Goal: Task Accomplishment & Management: Manage account settings

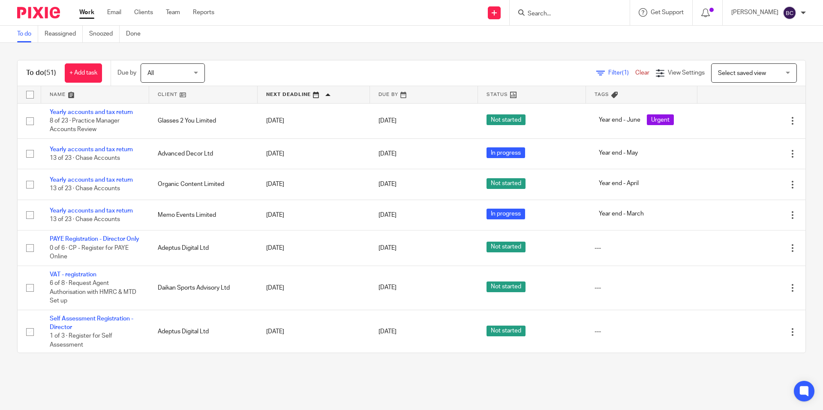
click at [560, 11] on input "Search" at bounding box center [565, 14] width 77 height 8
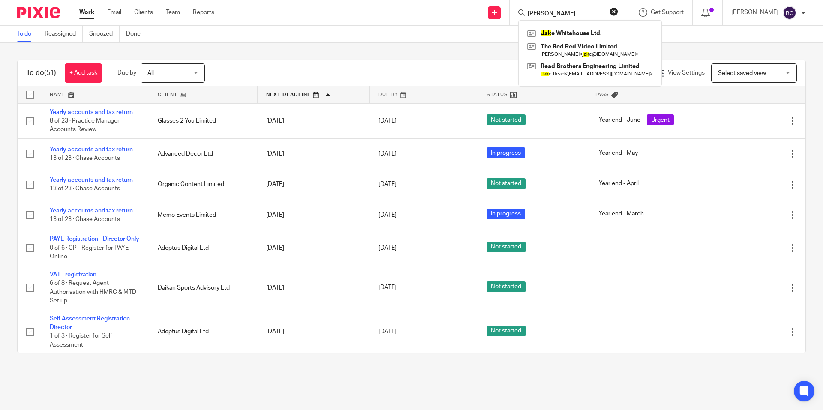
type input "jake"
click button "submit" at bounding box center [0, 0] width 0 height 0
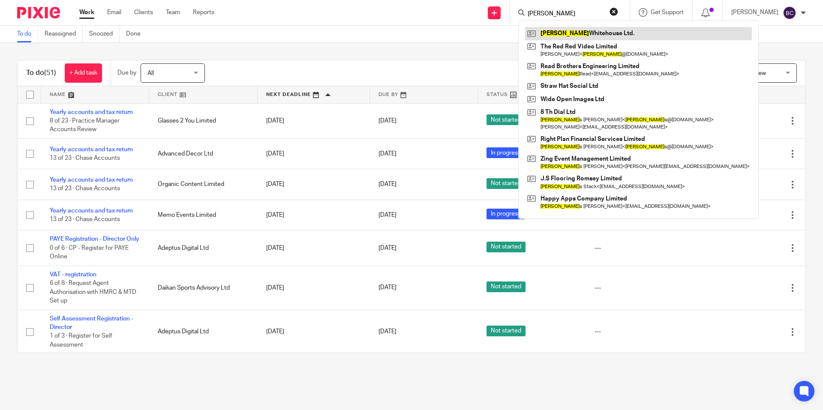
click at [563, 27] on link at bounding box center [638, 33] width 227 height 13
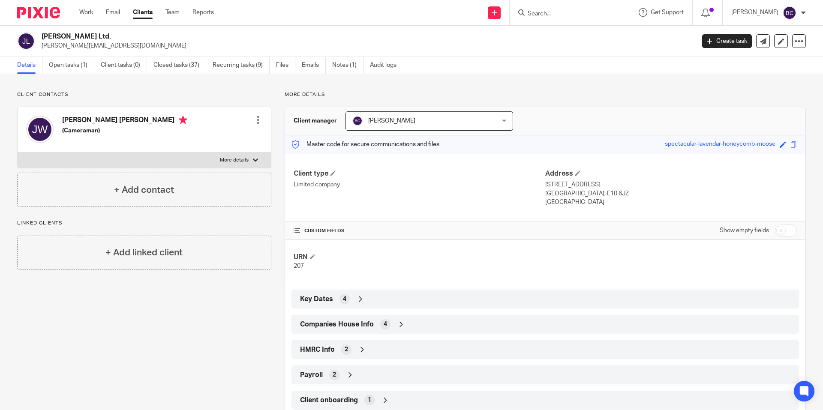
scroll to position [24, 0]
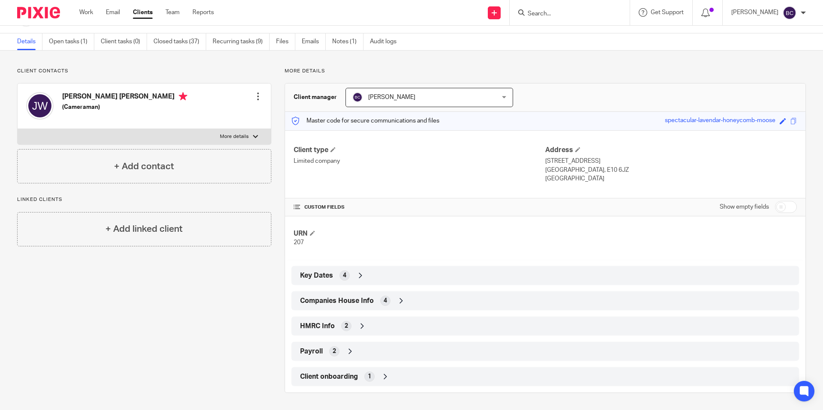
click at [346, 325] on div "2" at bounding box center [346, 326] width 10 height 10
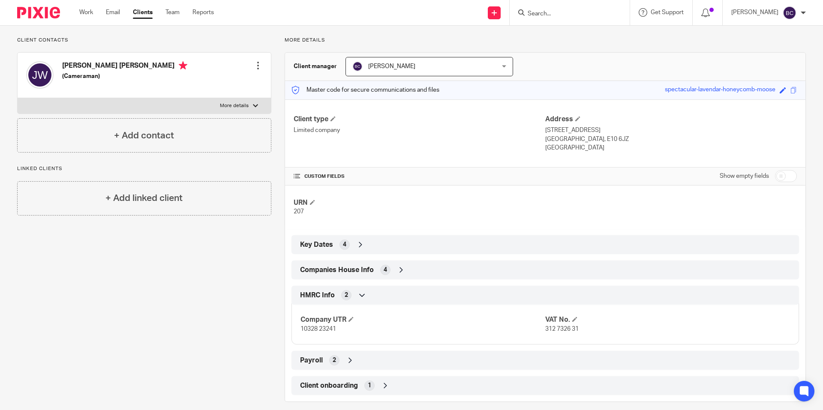
scroll to position [63, 0]
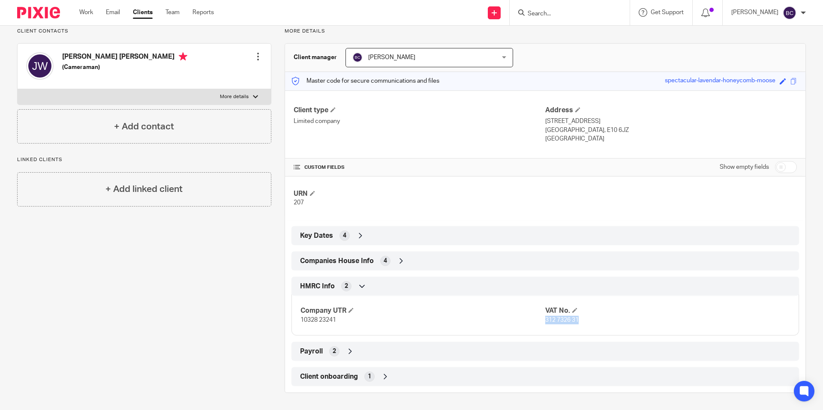
drag, startPoint x: 542, startPoint y: 321, endPoint x: 583, endPoint y: 321, distance: 40.3
click at [583, 321] on p "312 7326 31" at bounding box center [667, 320] width 245 height 9
copy span "312 7326 31"
click at [554, 11] on input "Search" at bounding box center [565, 14] width 77 height 8
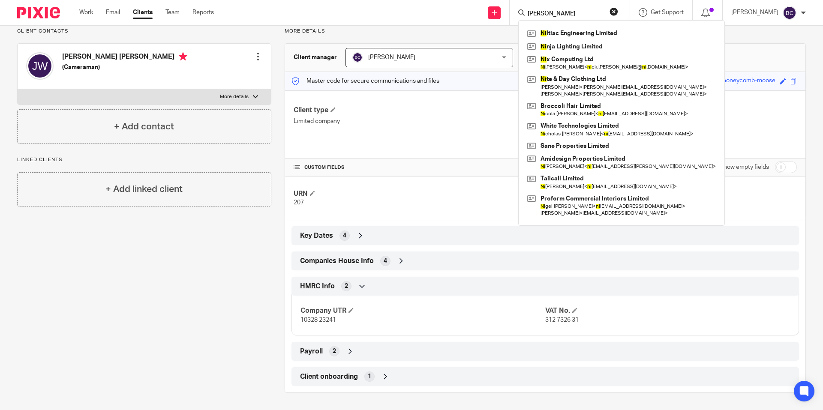
type input "nix"
click button "submit" at bounding box center [0, 0] width 0 height 0
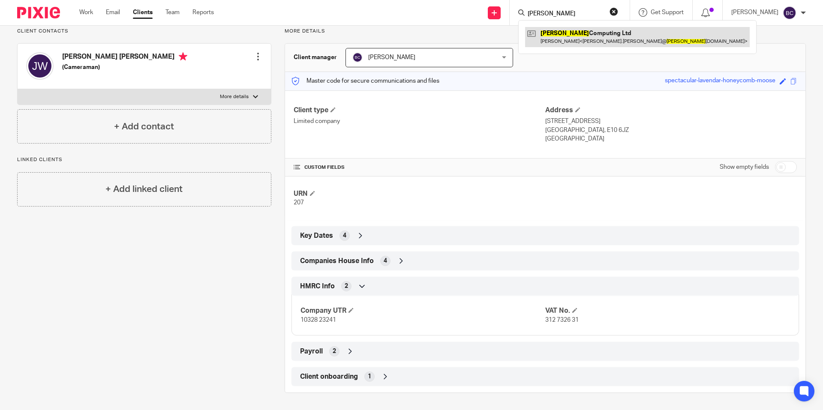
click at [564, 37] on link at bounding box center [637, 37] width 225 height 20
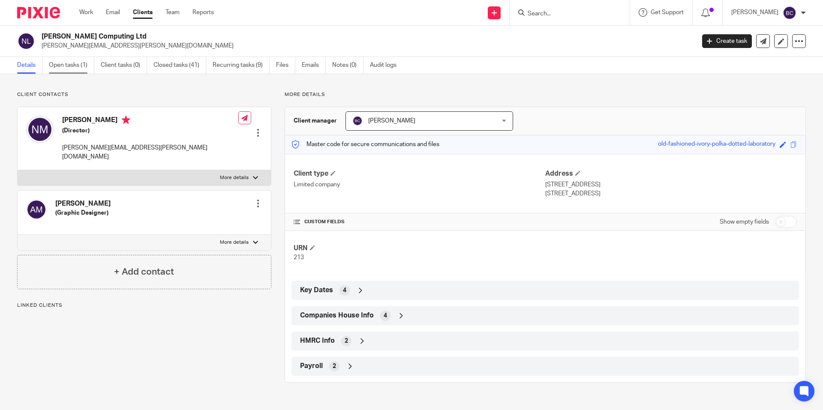
click at [75, 66] on link "Open tasks (1)" at bounding box center [71, 65] width 45 height 17
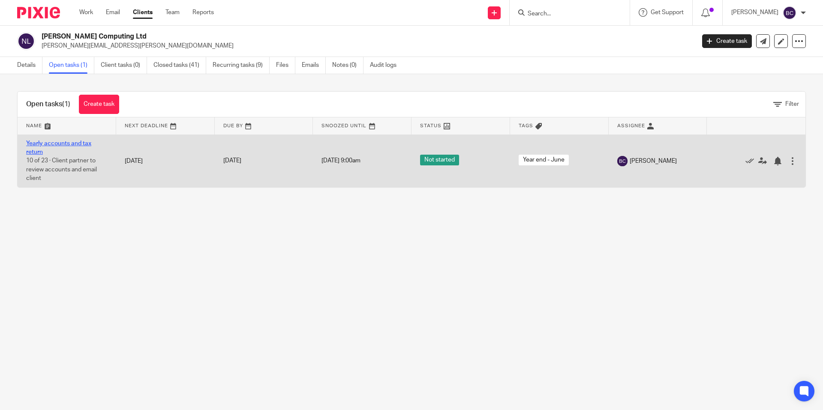
click at [51, 144] on link "Yearly accounts and tax return" at bounding box center [58, 148] width 65 height 15
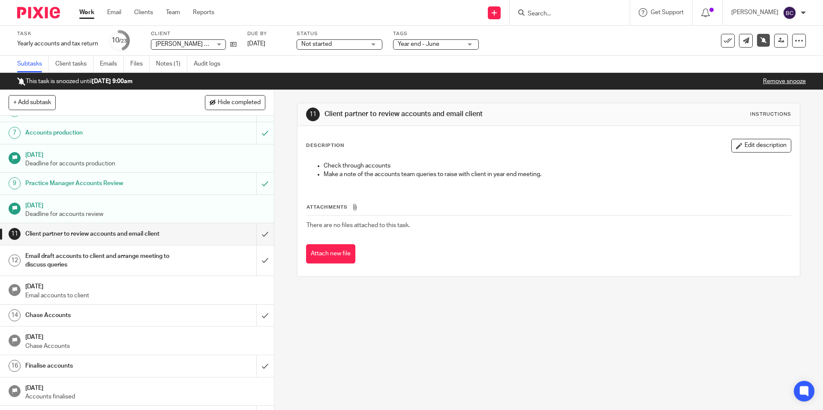
scroll to position [172, 0]
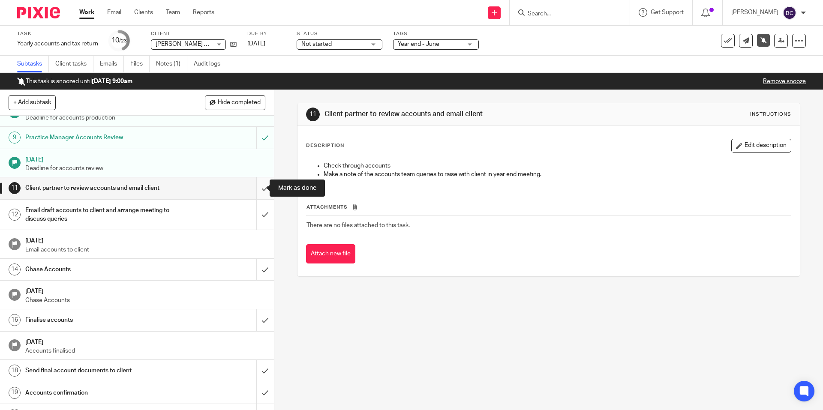
click at [255, 187] on input "submit" at bounding box center [137, 188] width 274 height 21
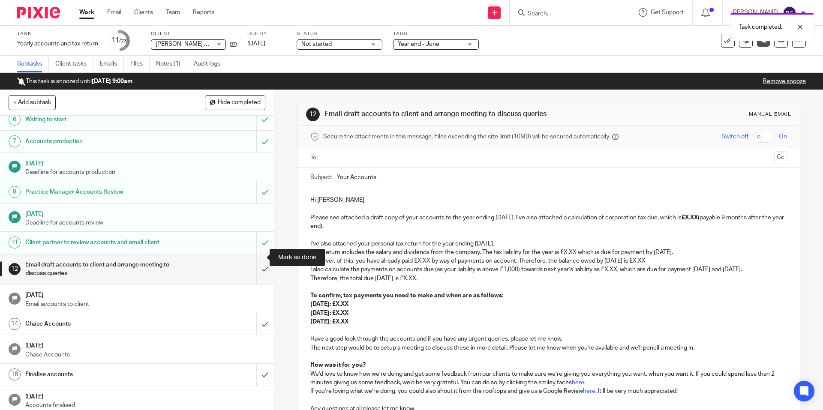
scroll to position [129, 0]
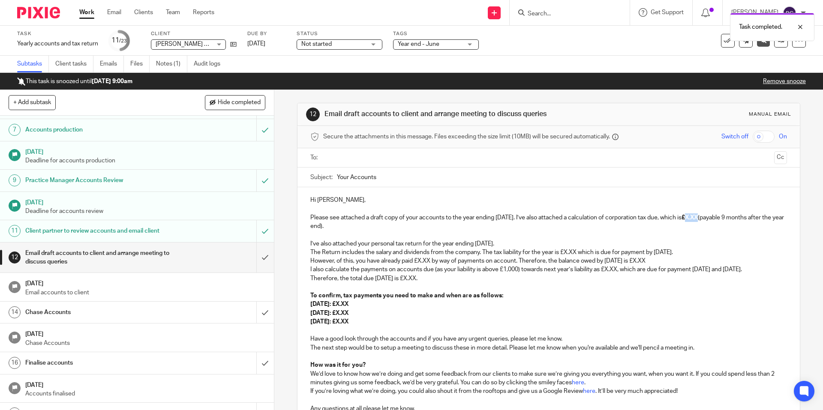
drag, startPoint x: 704, startPoint y: 216, endPoint x: 717, endPoint y: 217, distance: 12.4
click at [698, 217] on strong "£X.XX" at bounding box center [690, 218] width 16 height 6
drag, startPoint x: 703, startPoint y: 219, endPoint x: 729, endPoint y: 217, distance: 26.2
click at [729, 217] on p "Please see attached a draft copy of your accounts to the year ending 30 Jun 202…" at bounding box center [548, 223] width 476 height 18
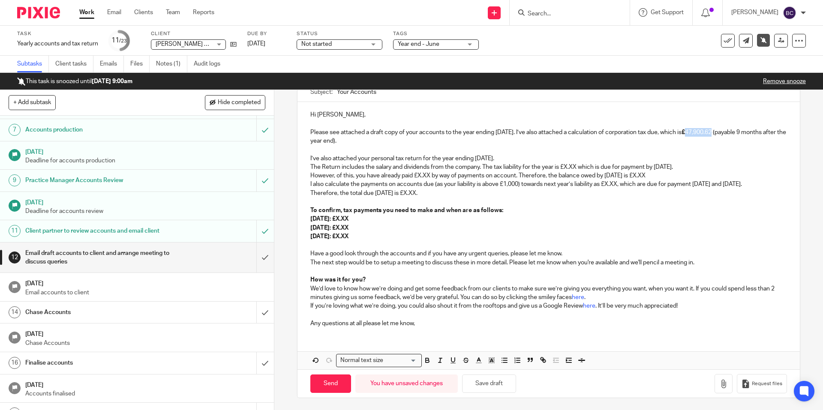
scroll to position [86, 0]
click at [425, 364] on icon "button" at bounding box center [428, 360] width 8 height 8
click at [686, 148] on p at bounding box center [548, 149] width 476 height 9
drag, startPoint x: 307, startPoint y: 157, endPoint x: 396, endPoint y: 246, distance: 125.2
click at [396, 246] on div "Hi Nicholas, Please see attached a draft copy of your accounts to the year endi…" at bounding box center [549, 218] width 502 height 232
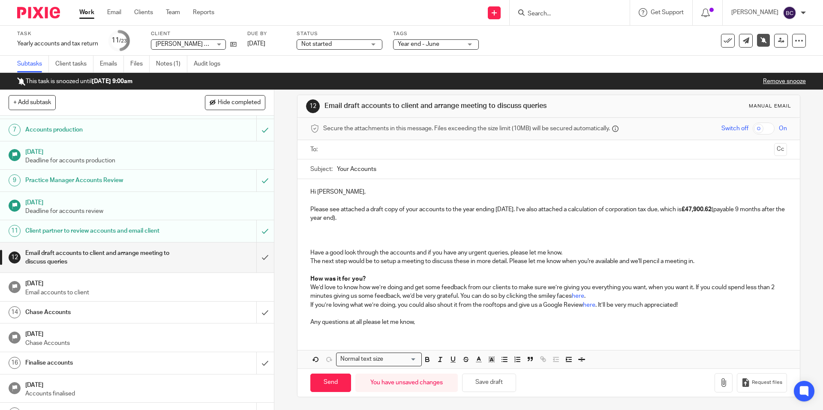
scroll to position [0, 0]
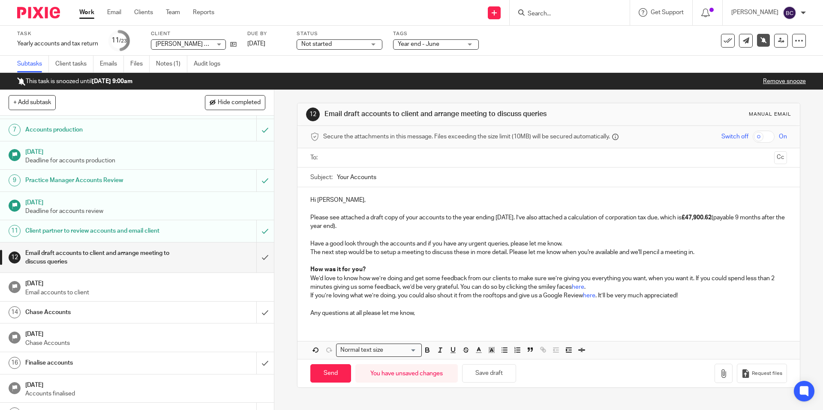
click at [337, 156] on input "text" at bounding box center [548, 158] width 444 height 10
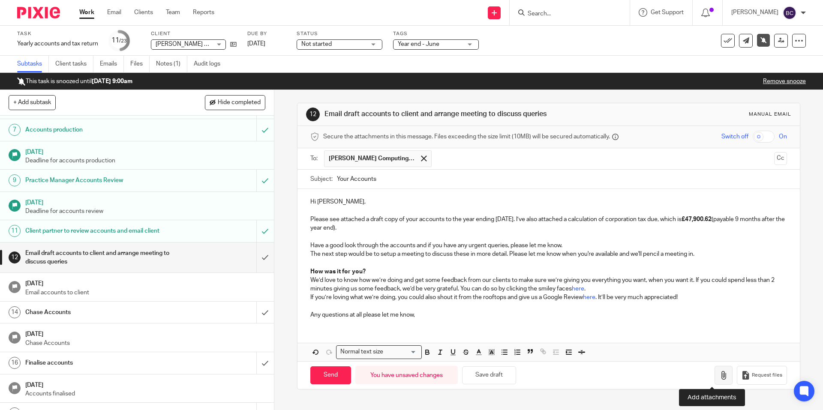
click at [720, 371] on icon "button" at bounding box center [724, 375] width 9 height 9
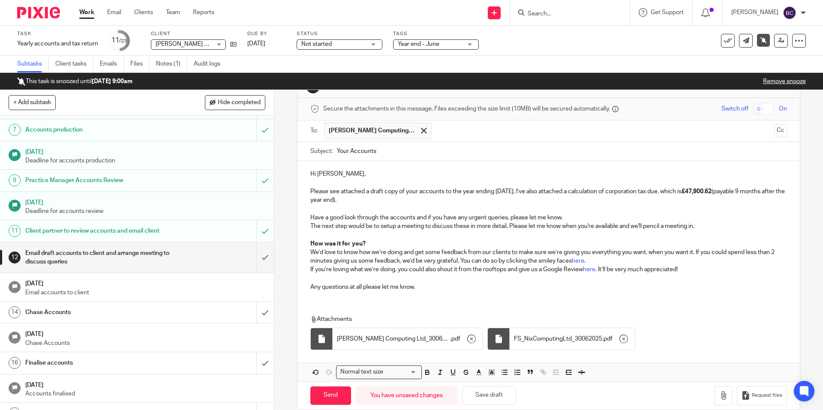
scroll to position [41, 0]
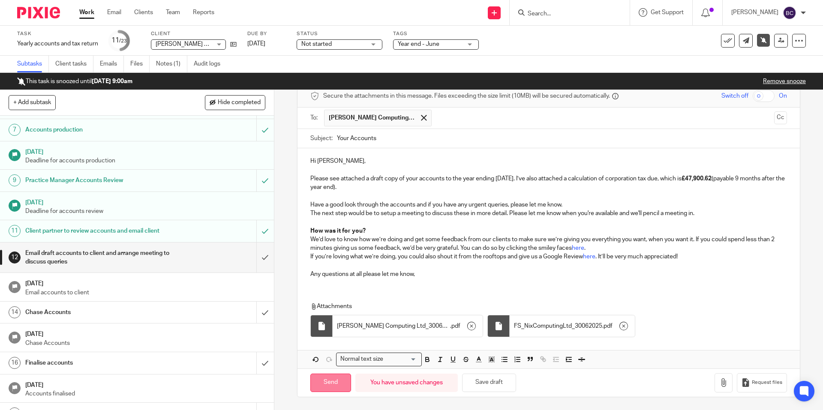
click at [324, 376] on input "Send" at bounding box center [330, 383] width 41 height 18
type input "Sent"
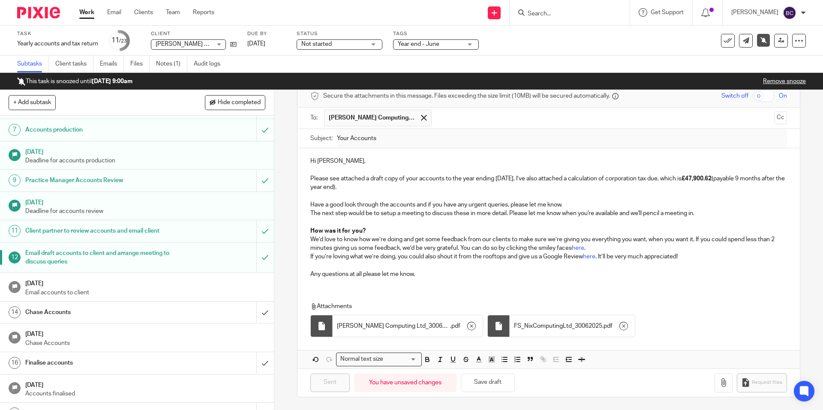
click at [780, 81] on link "Remove snooze" at bounding box center [784, 81] width 43 height 6
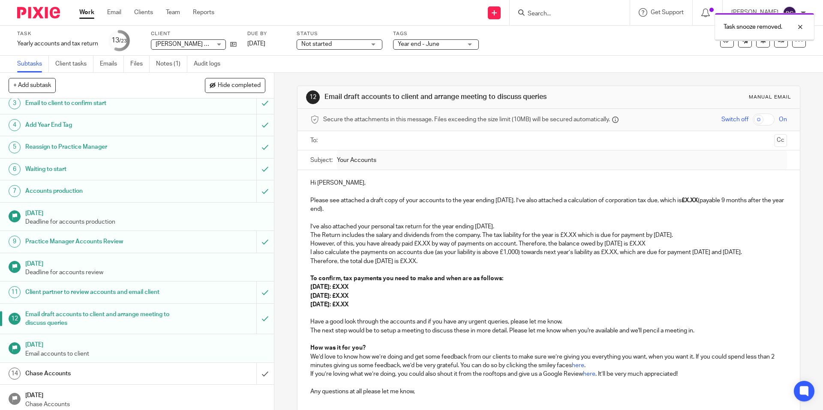
scroll to position [214, 0]
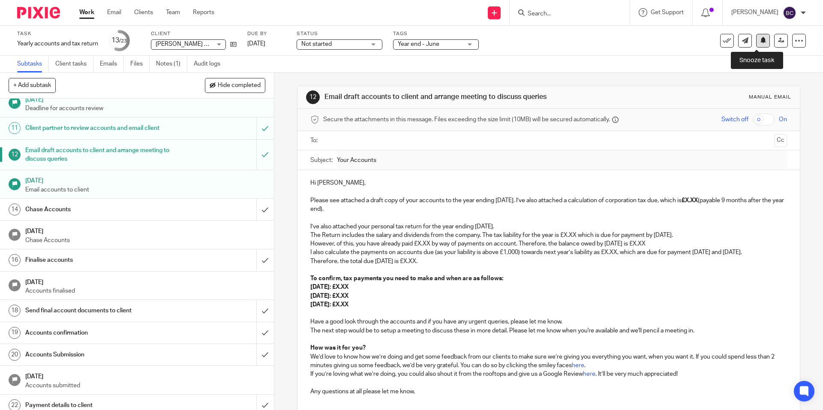
click at [756, 45] on button at bounding box center [763, 41] width 14 height 14
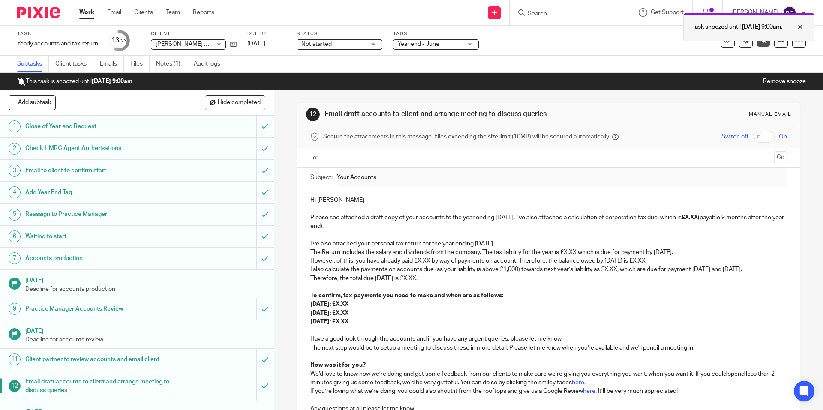
click at [801, 24] on div at bounding box center [794, 27] width 23 height 10
click at [563, 17] on input "Search" at bounding box center [565, 14] width 77 height 8
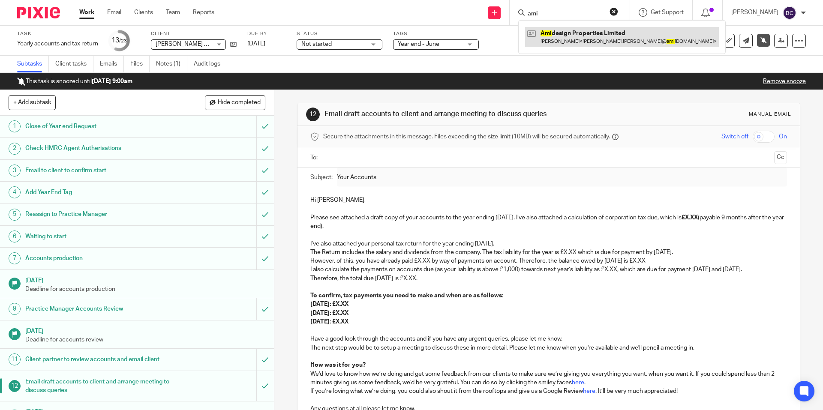
type input "ami"
click at [582, 31] on link at bounding box center [622, 37] width 194 height 20
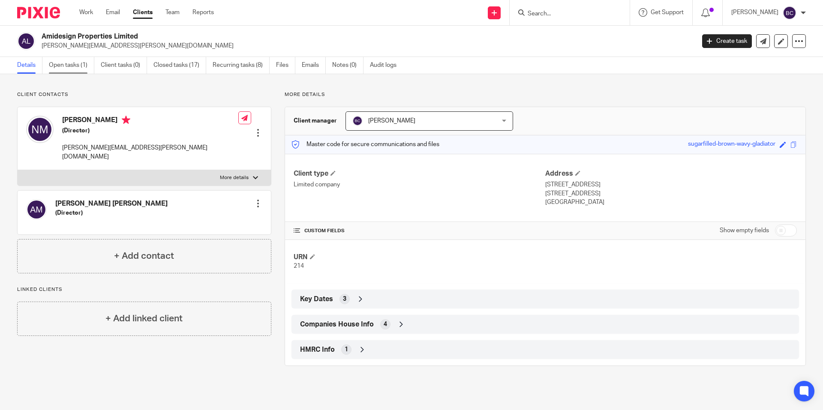
click at [71, 65] on link "Open tasks (1)" at bounding box center [71, 65] width 45 height 17
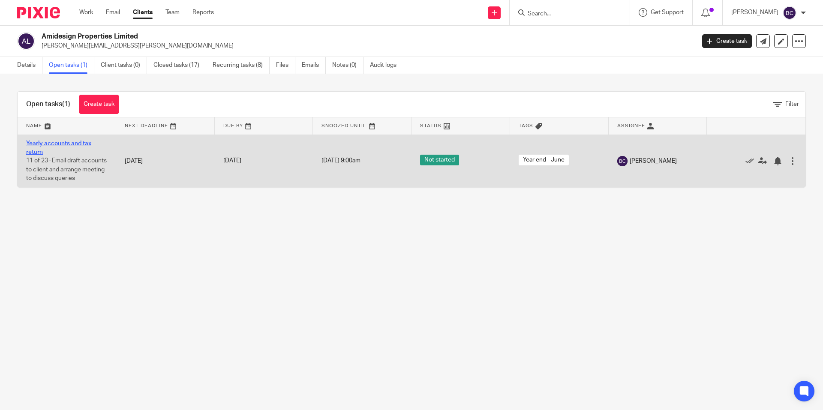
click at [39, 150] on link "Yearly accounts and tax return" at bounding box center [58, 148] width 65 height 15
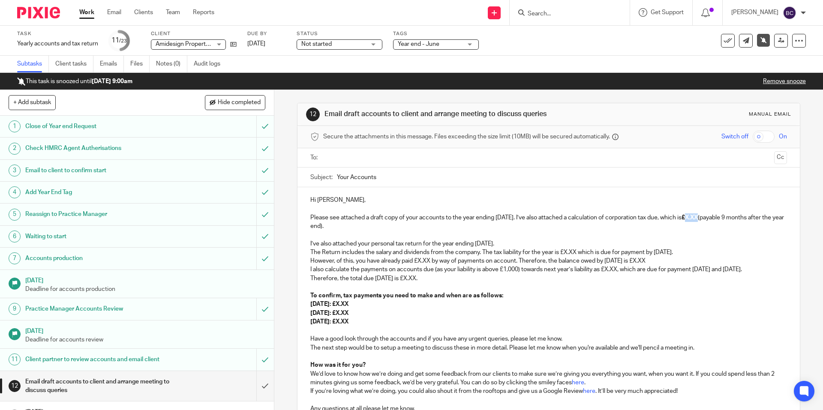
drag, startPoint x: 704, startPoint y: 219, endPoint x: 717, endPoint y: 219, distance: 12.9
click at [698, 219] on strong "£X.XX" at bounding box center [690, 218] width 16 height 6
drag, startPoint x: 705, startPoint y: 217, endPoint x: 719, endPoint y: 217, distance: 14.2
click at [719, 217] on p "Please see attached a draft copy of your accounts to the year ending 30 Jun 202…" at bounding box center [548, 223] width 476 height 18
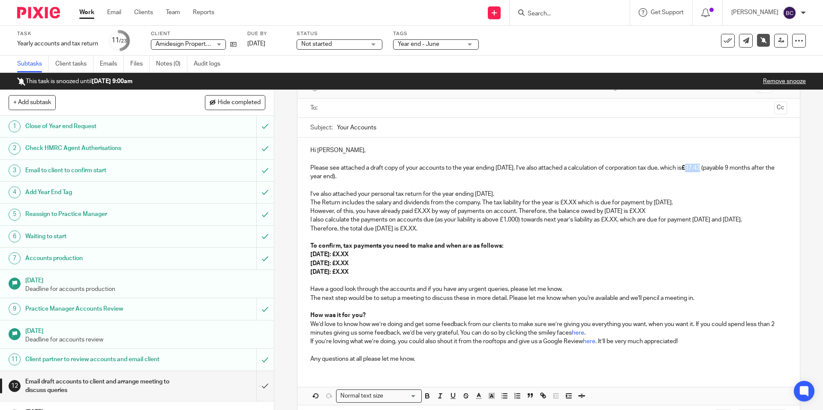
scroll to position [95, 0]
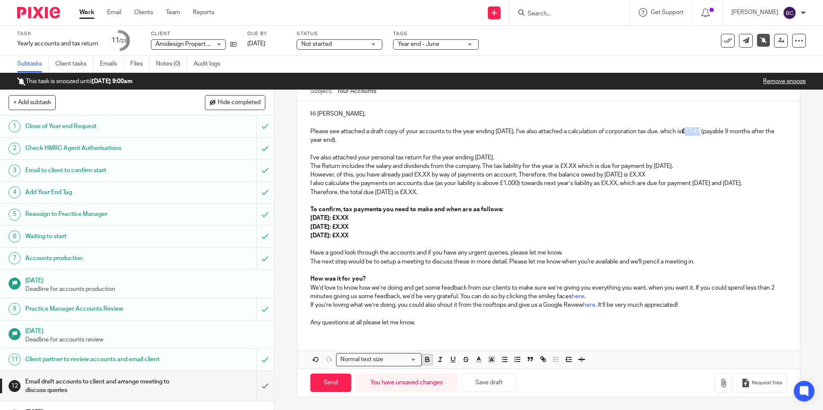
click at [424, 359] on icon "button" at bounding box center [428, 360] width 8 height 8
drag, startPoint x: 372, startPoint y: 234, endPoint x: 313, endPoint y: 142, distance: 109.4
click at [313, 142] on div "Hi Nicholas, Please see attached a draft copy of your accounts to the year endi…" at bounding box center [549, 217] width 502 height 232
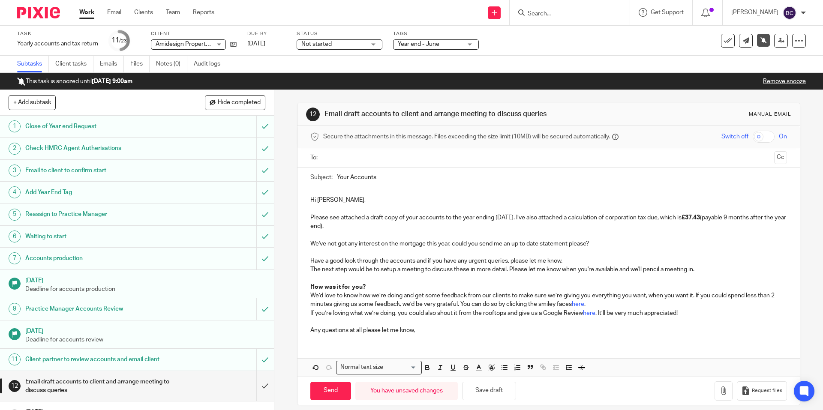
click at [321, 157] on div "To: Cc" at bounding box center [548, 157] width 476 height 19
click at [342, 157] on input "text" at bounding box center [548, 158] width 444 height 10
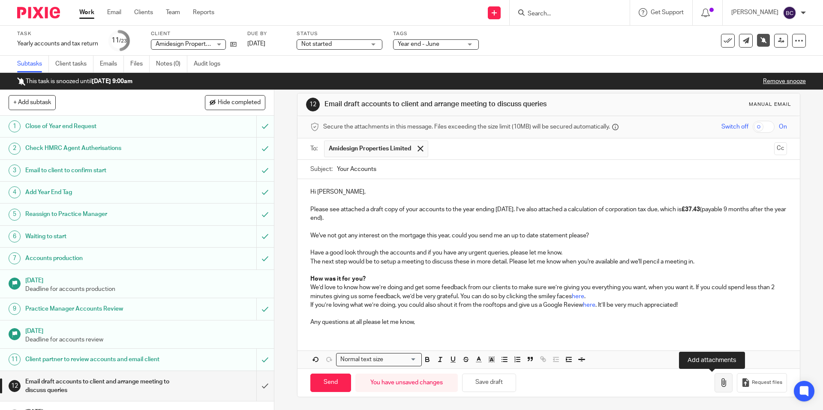
click at [720, 383] on icon "button" at bounding box center [724, 383] width 9 height 9
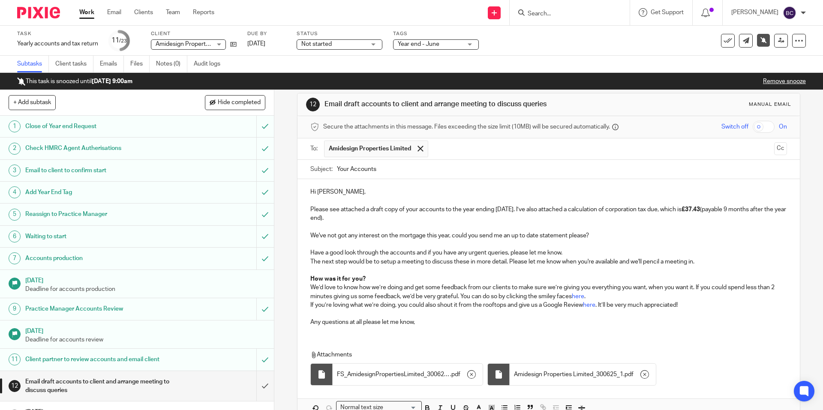
scroll to position [58, 0]
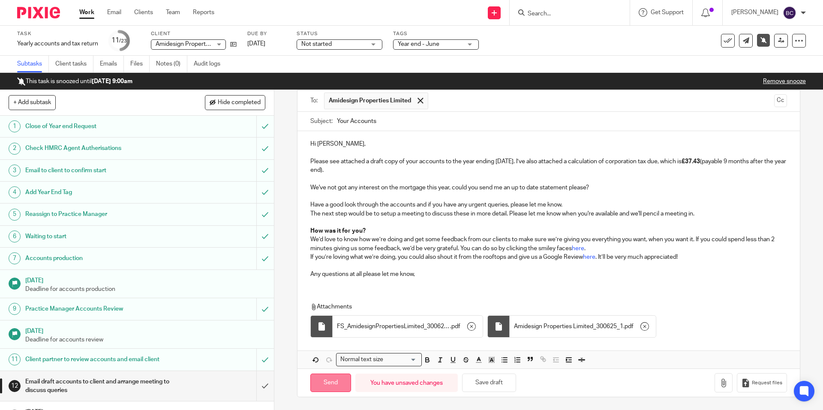
click at [329, 383] on input "Send" at bounding box center [330, 383] width 41 height 18
type input "Sent"
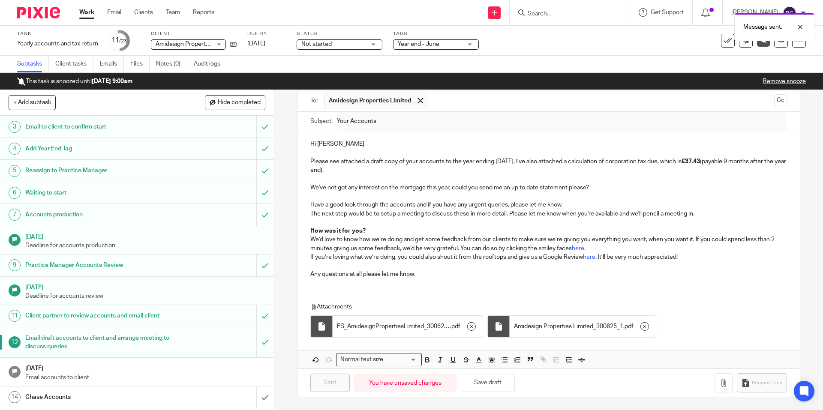
scroll to position [129, 0]
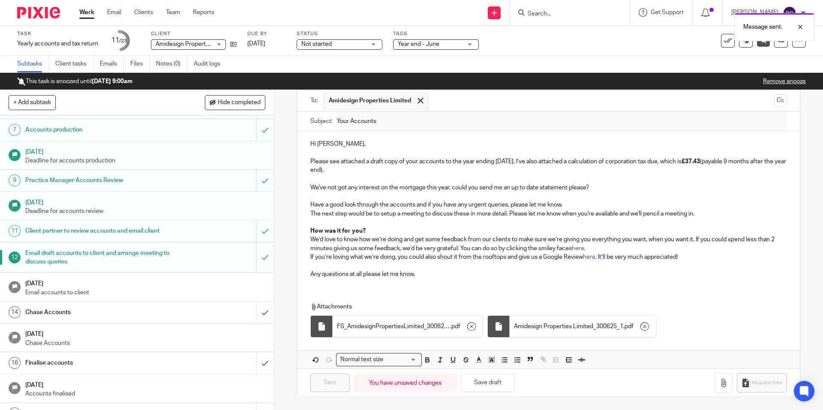
click at [791, 80] on link "Remove snooze" at bounding box center [784, 81] width 43 height 6
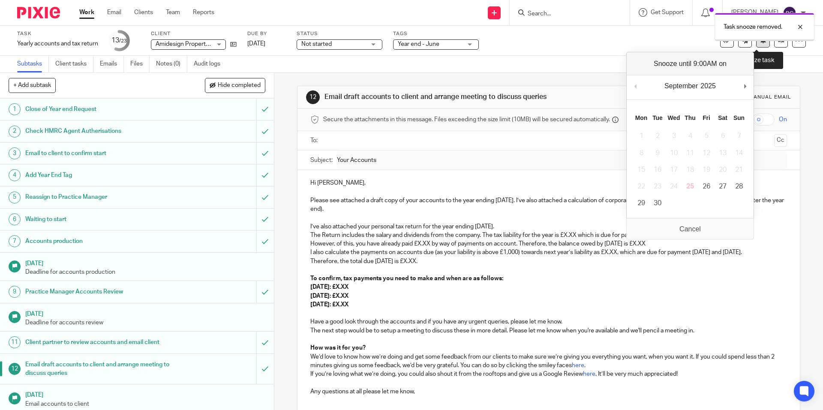
click at [760, 43] on icon at bounding box center [763, 40] width 6 height 6
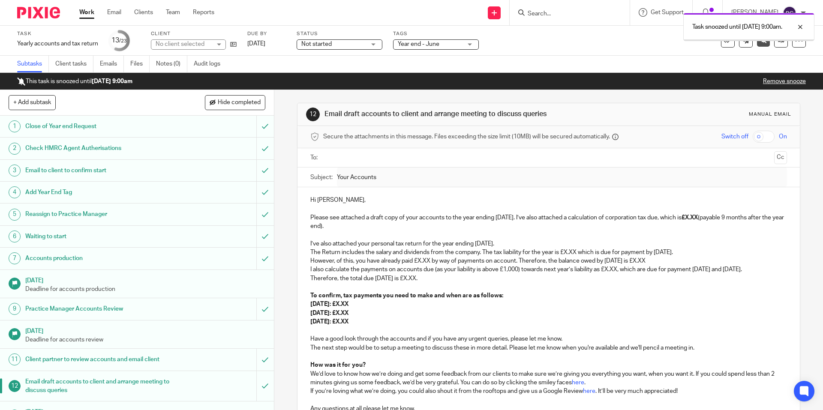
click at [85, 14] on link "Work" at bounding box center [86, 12] width 15 height 9
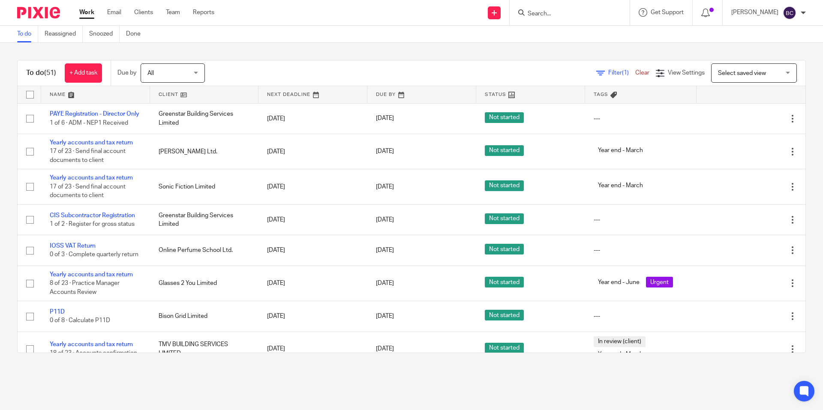
click at [548, 16] on input "Search" at bounding box center [565, 14] width 77 height 8
type input "morts"
click at [385, 49] on div "To do (51) + Add task Due by All All Today Tomorrow This week Next week This mo…" at bounding box center [411, 207] width 823 height 328
click at [99, 34] on link "Snoozed" at bounding box center [104, 34] width 30 height 17
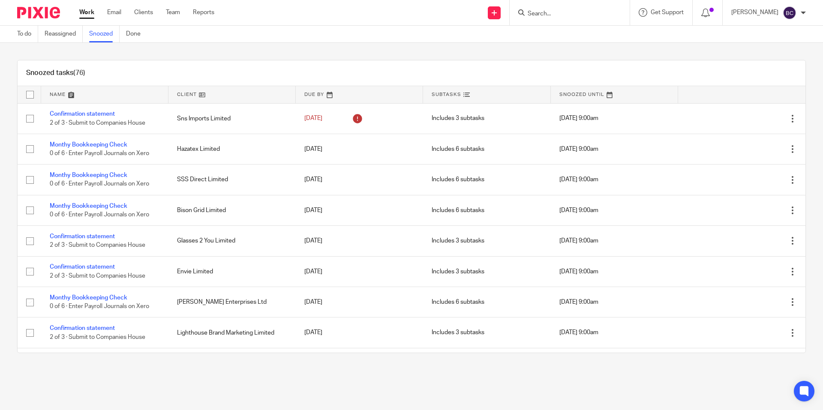
click at [583, 92] on link at bounding box center [614, 94] width 127 height 17
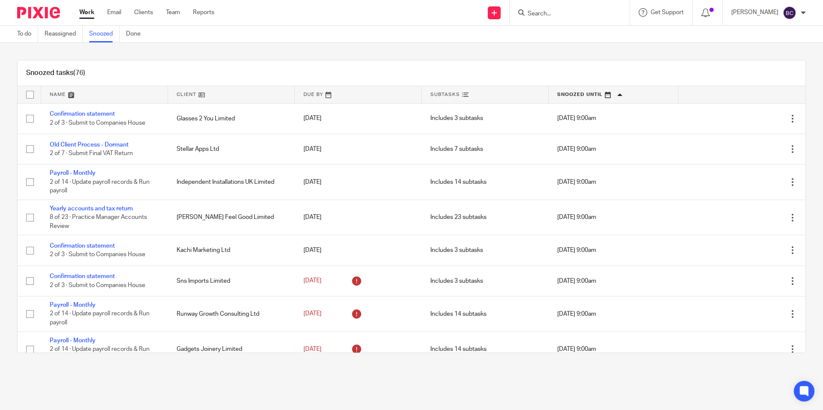
click at [587, 94] on link at bounding box center [614, 94] width 130 height 17
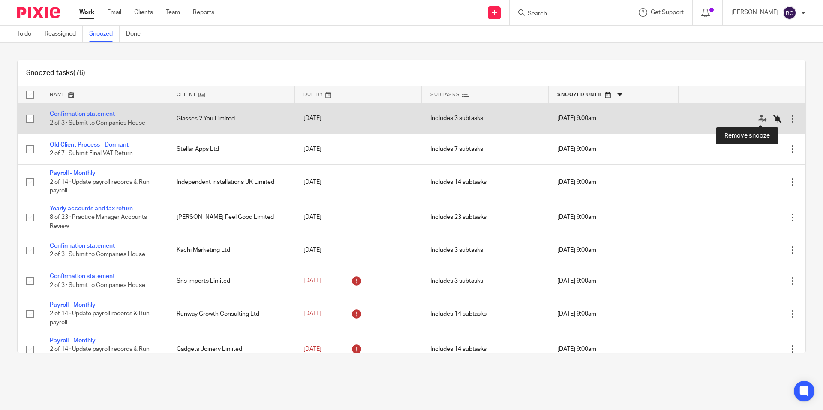
click at [774, 119] on icon at bounding box center [778, 118] width 9 height 9
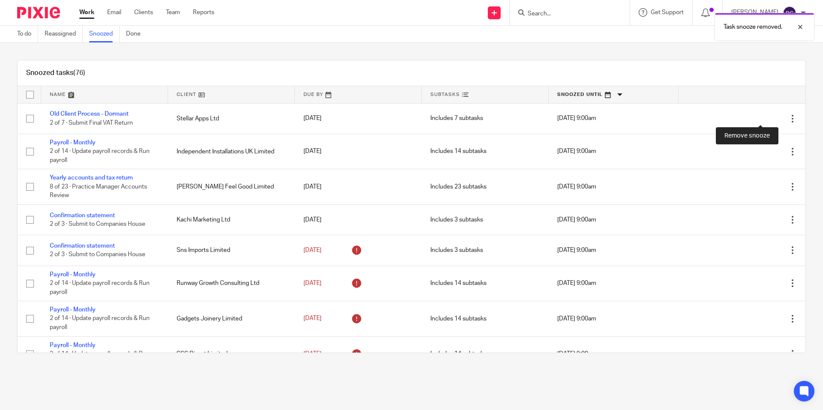
click at [774, 119] on icon at bounding box center [778, 118] width 9 height 9
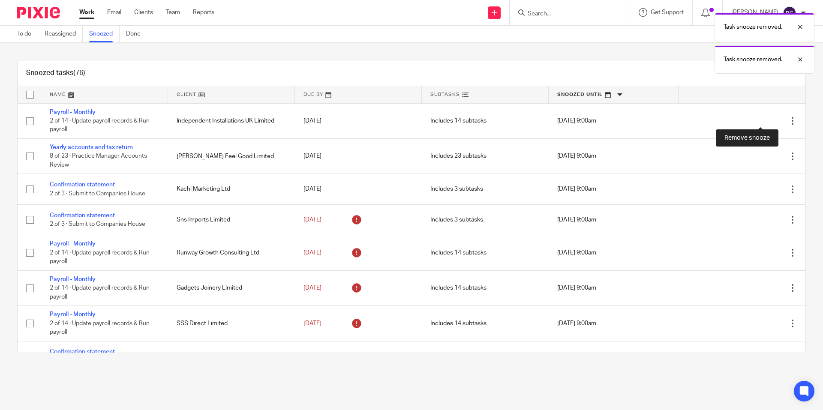
click at [774, 119] on icon at bounding box center [778, 121] width 9 height 9
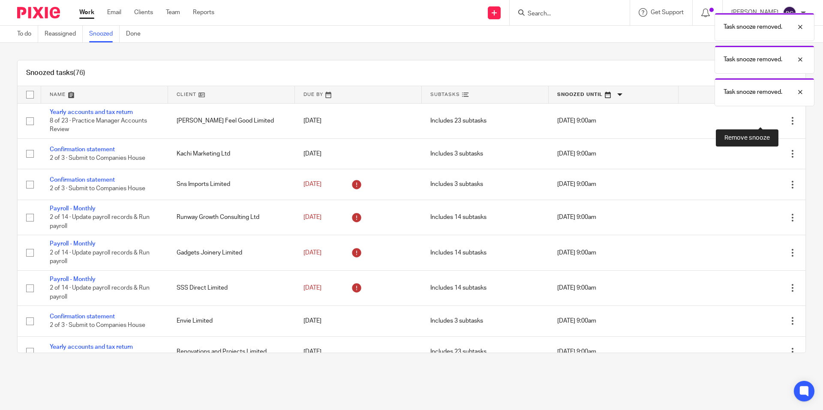
click at [774, 119] on icon at bounding box center [778, 121] width 9 height 9
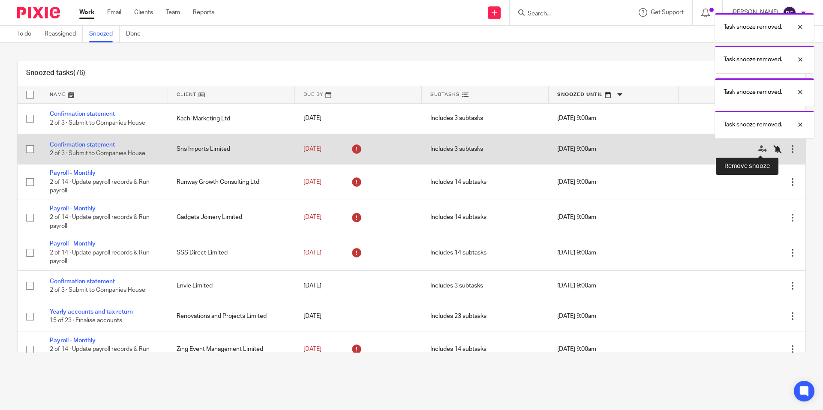
click at [774, 153] on icon at bounding box center [778, 149] width 9 height 9
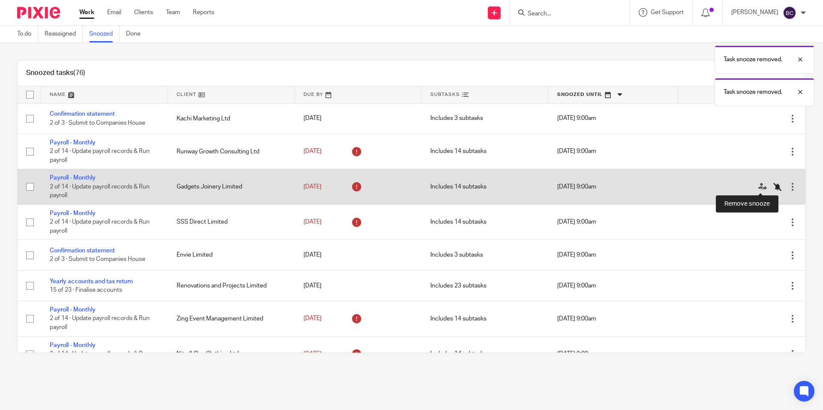
click at [774, 186] on icon at bounding box center [778, 187] width 9 height 9
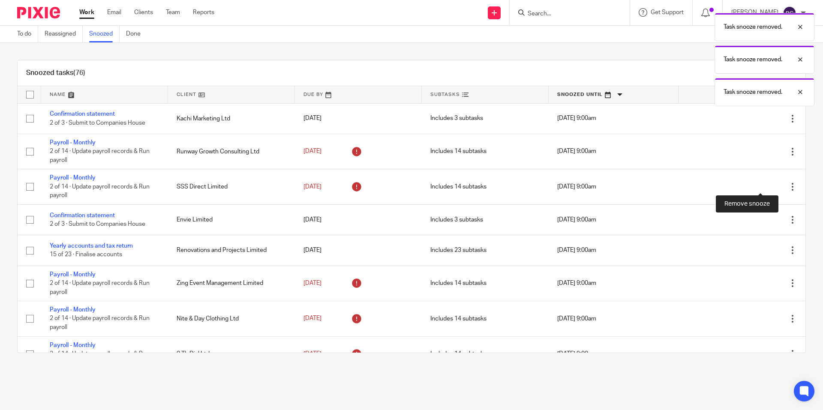
click at [774, 186] on icon at bounding box center [778, 187] width 9 height 9
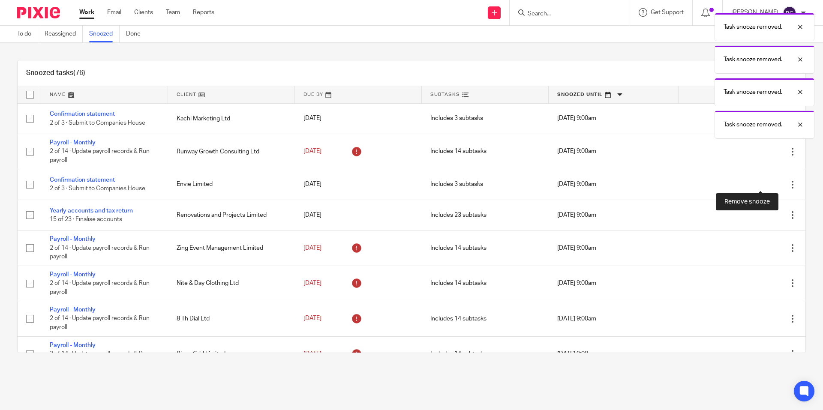
click at [774, 186] on icon at bounding box center [778, 185] width 9 height 9
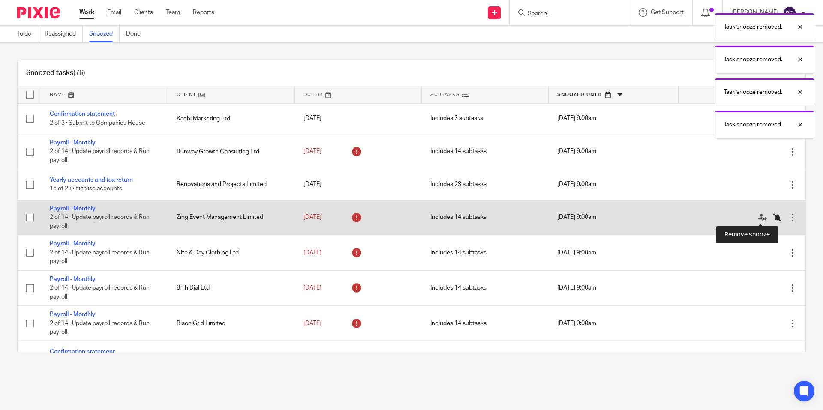
click at [774, 215] on icon at bounding box center [778, 218] width 9 height 9
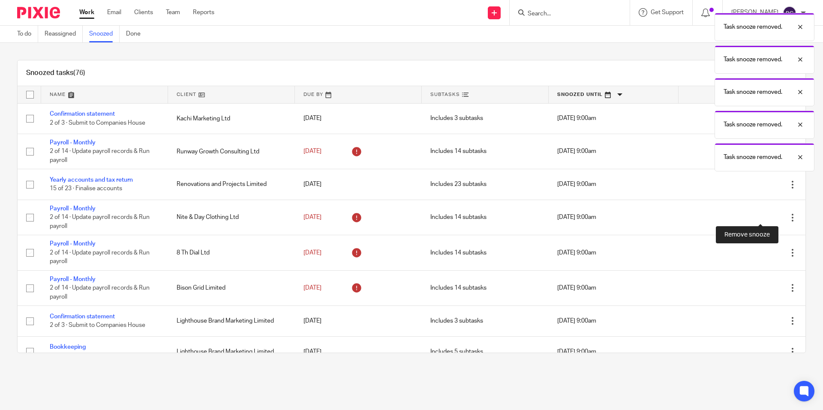
click at [774, 215] on icon at bounding box center [778, 218] width 9 height 9
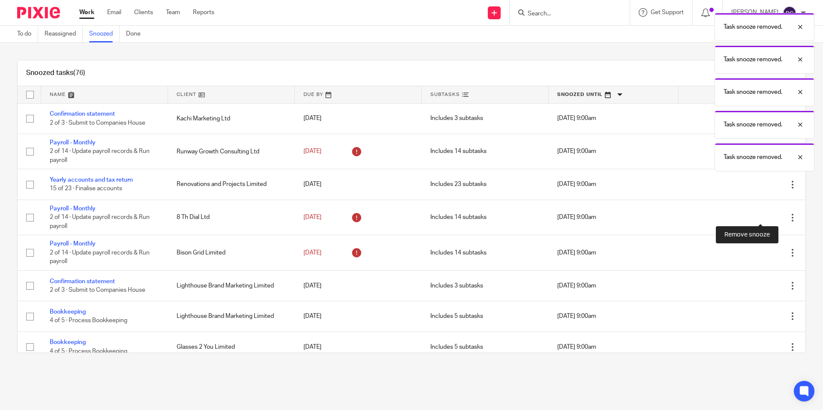
click at [774, 215] on icon at bounding box center [778, 218] width 9 height 9
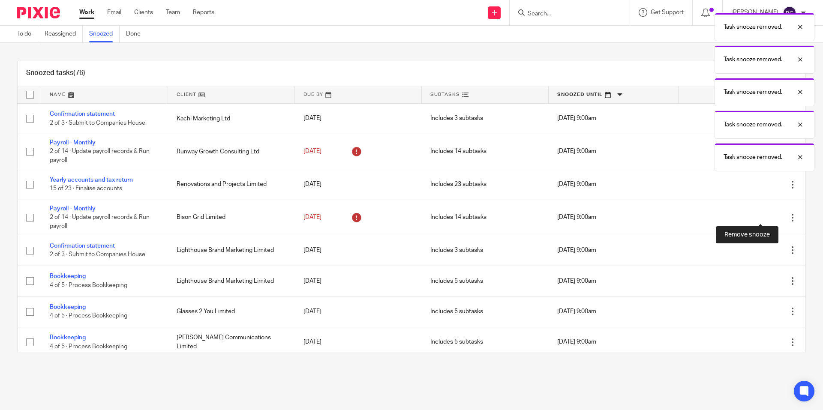
click at [774, 215] on icon at bounding box center [778, 218] width 9 height 9
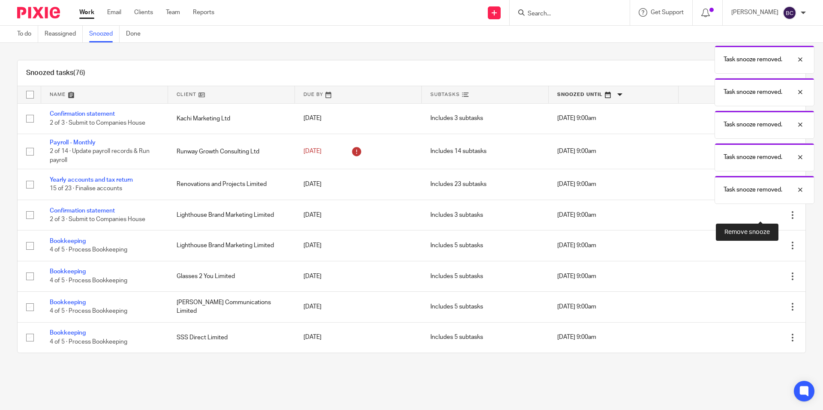
click at [774, 215] on icon at bounding box center [778, 215] width 9 height 9
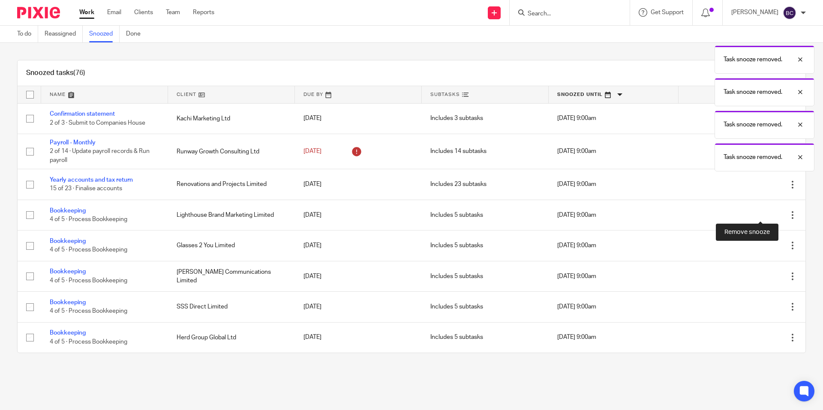
click at [774, 215] on icon at bounding box center [778, 215] width 9 height 9
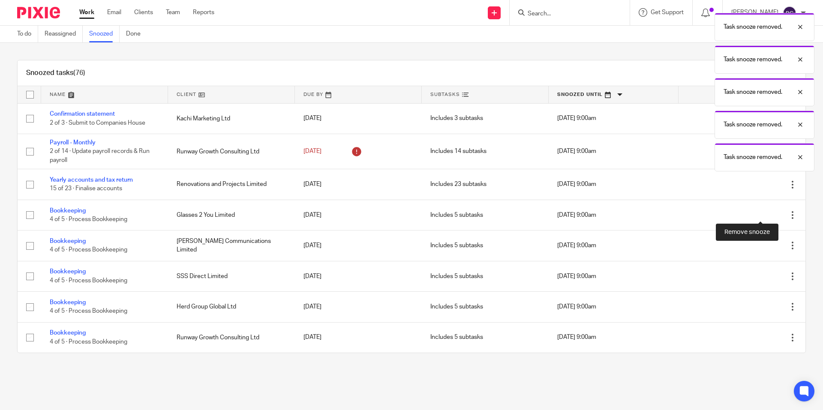
click at [774, 215] on icon at bounding box center [778, 215] width 9 height 9
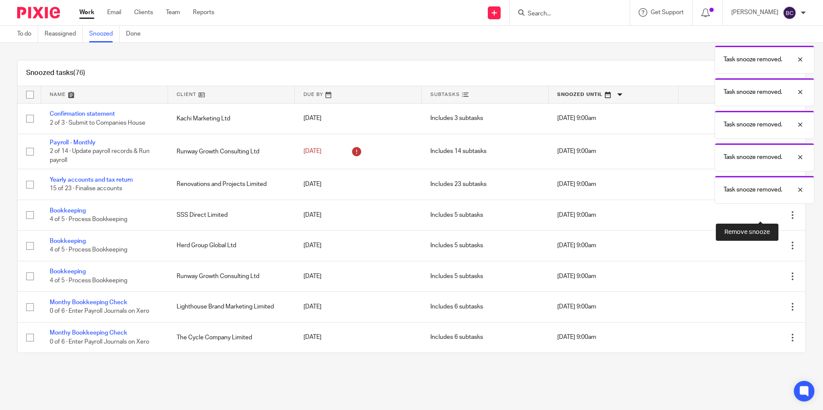
click at [774, 215] on icon at bounding box center [778, 215] width 9 height 9
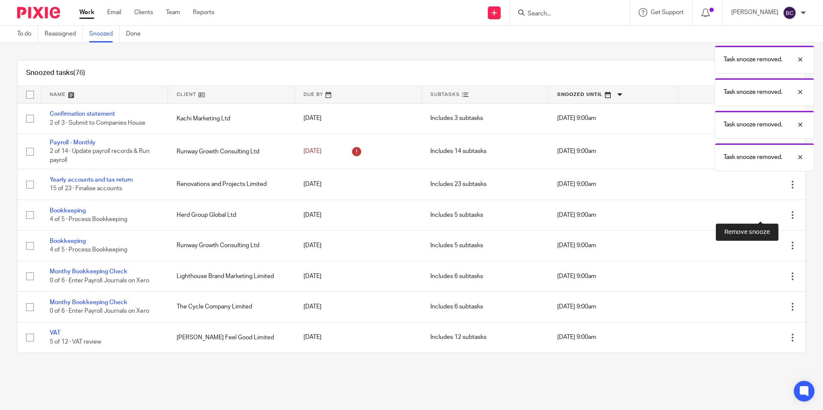
click at [774, 215] on icon at bounding box center [778, 215] width 9 height 9
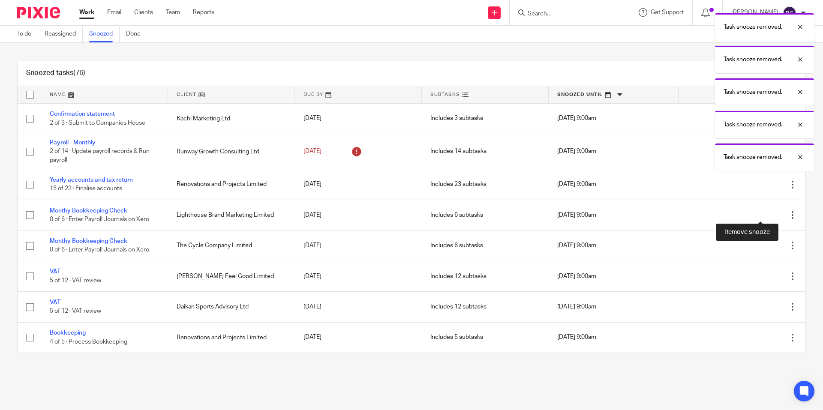
click at [774, 215] on icon at bounding box center [778, 215] width 9 height 9
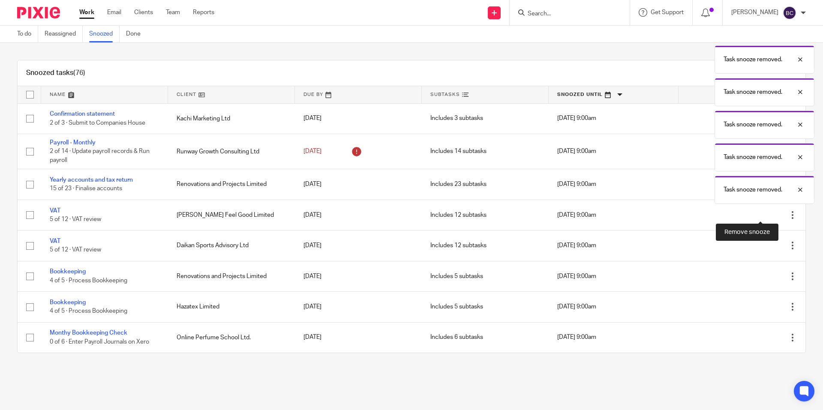
click at [774, 215] on icon at bounding box center [778, 215] width 9 height 9
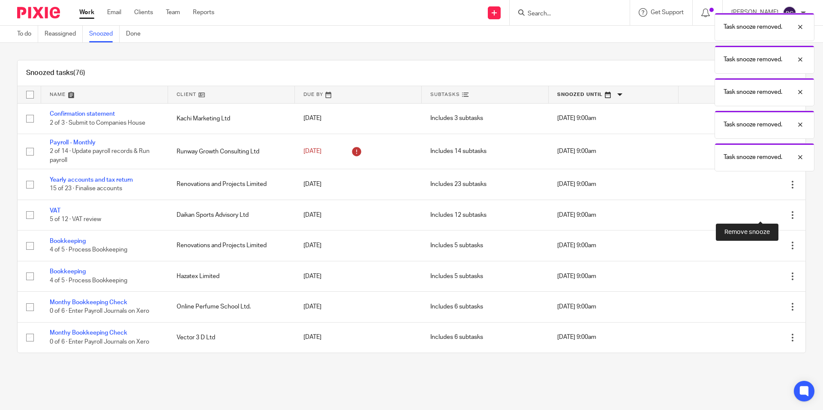
click at [774, 215] on icon at bounding box center [778, 215] width 9 height 9
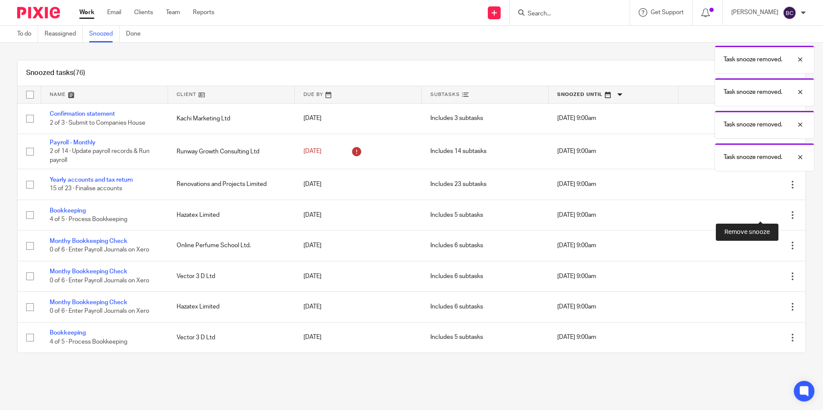
click at [774, 215] on icon at bounding box center [778, 215] width 9 height 9
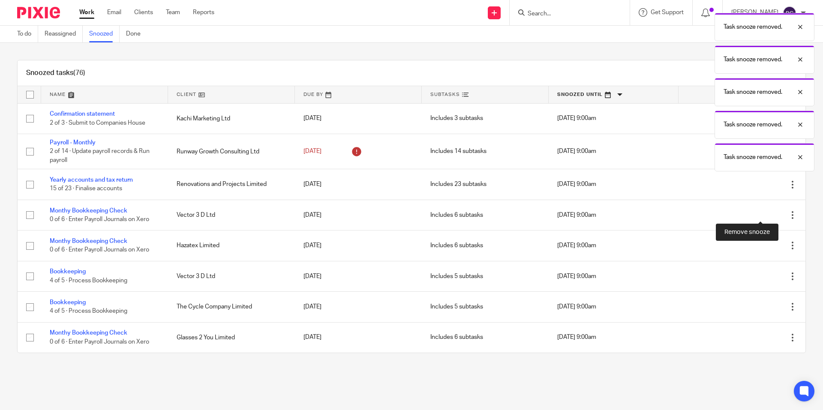
click at [774, 215] on icon at bounding box center [778, 215] width 9 height 9
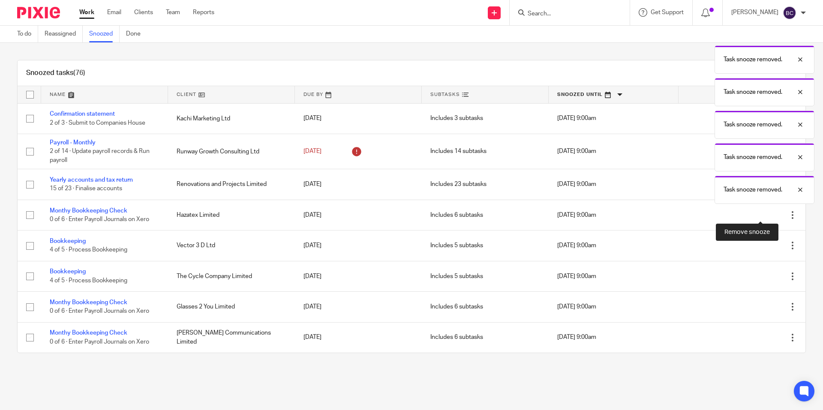
click at [774, 215] on icon at bounding box center [778, 215] width 9 height 9
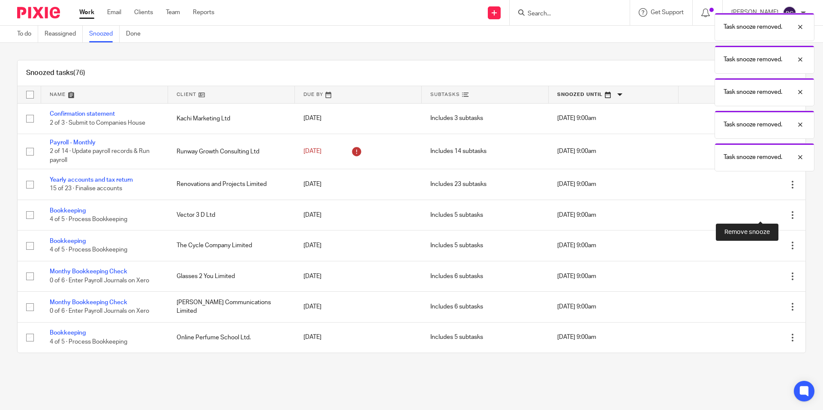
click at [774, 215] on icon at bounding box center [778, 215] width 9 height 9
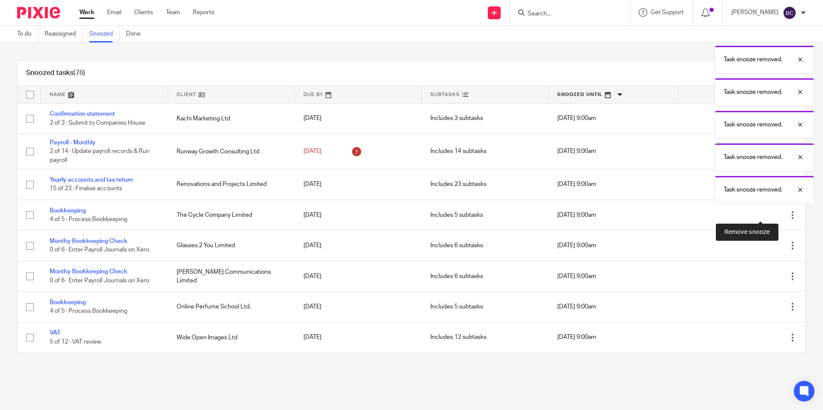
click at [774, 215] on icon at bounding box center [778, 215] width 9 height 9
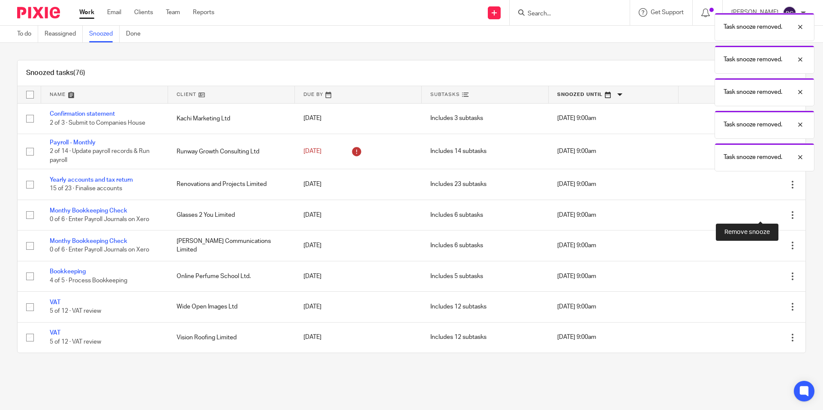
click at [774, 215] on icon at bounding box center [778, 215] width 9 height 9
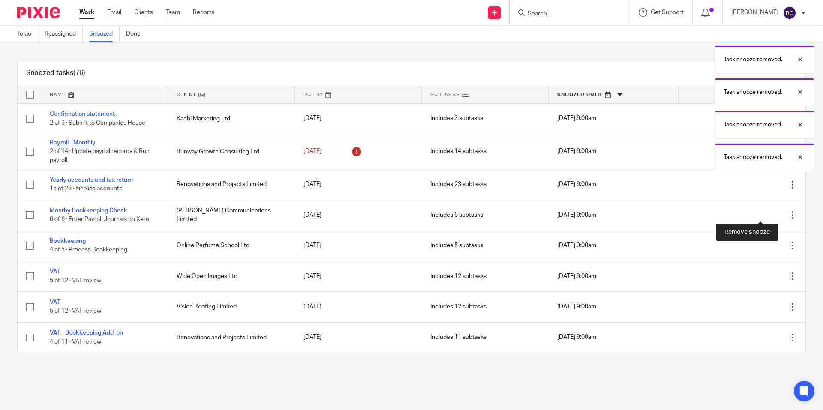
click at [774, 215] on icon at bounding box center [778, 215] width 9 height 9
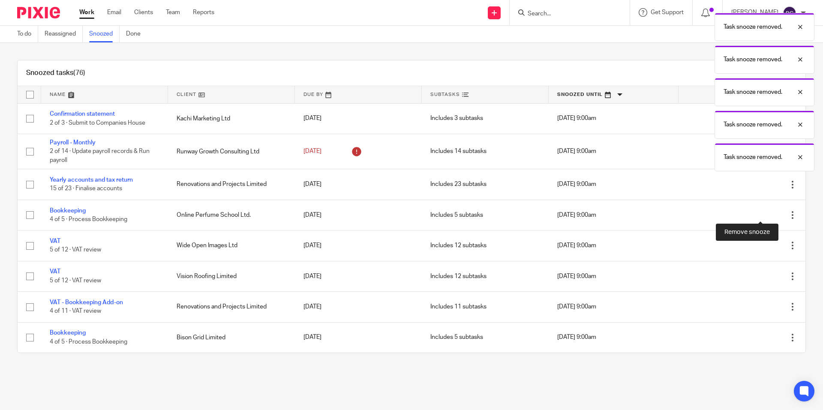
click at [774, 215] on icon at bounding box center [778, 215] width 9 height 9
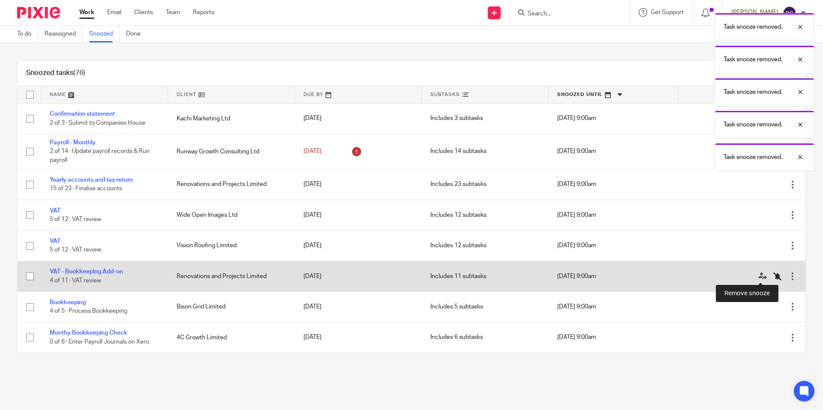
click at [774, 274] on icon at bounding box center [778, 276] width 9 height 9
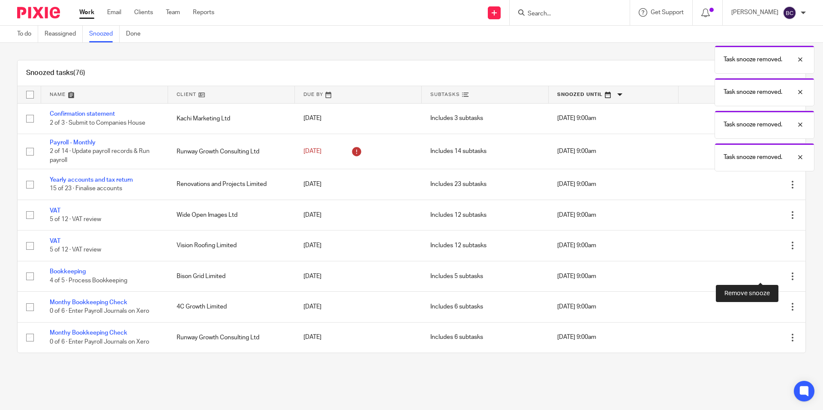
click at [774, 274] on icon at bounding box center [778, 276] width 9 height 9
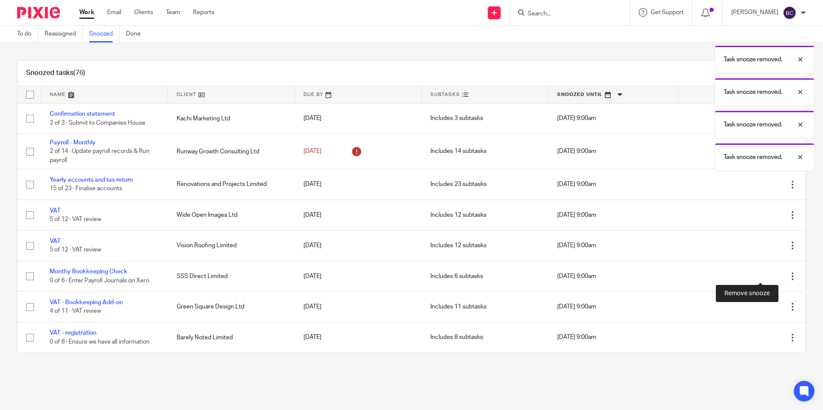
click at [774, 274] on icon at bounding box center [778, 276] width 9 height 9
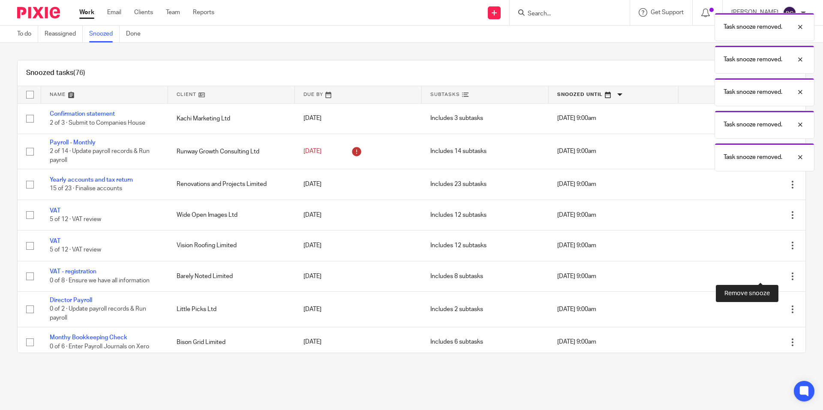
click at [774, 275] on icon at bounding box center [778, 276] width 9 height 9
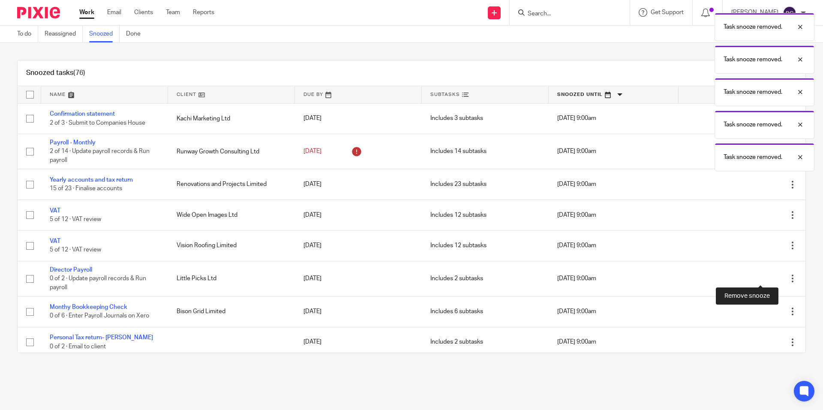
click at [774, 275] on icon at bounding box center [778, 279] width 9 height 9
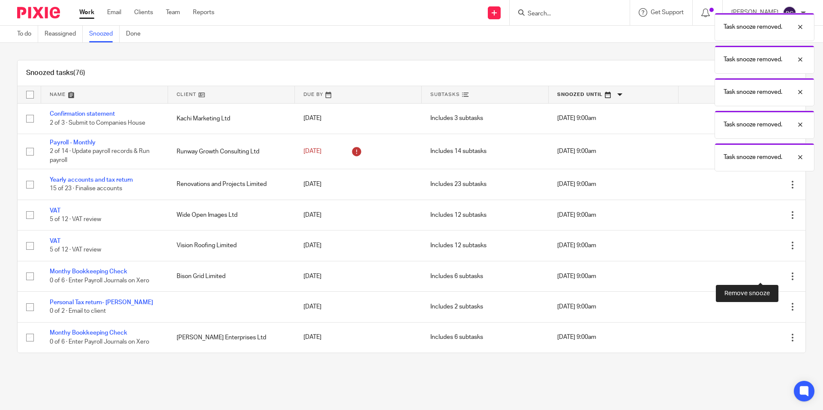
click at [774, 275] on icon at bounding box center [778, 276] width 9 height 9
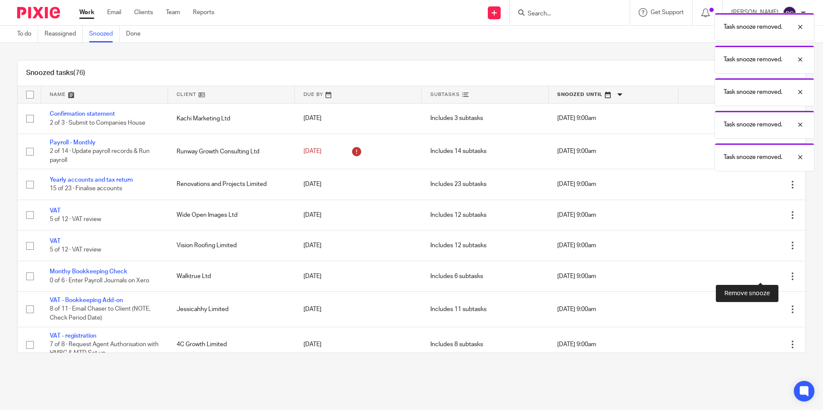
click at [774, 275] on icon at bounding box center [778, 276] width 9 height 9
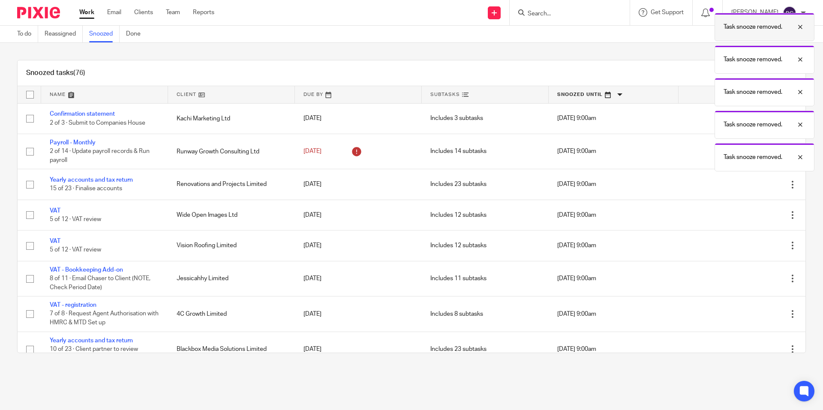
click at [800, 26] on div at bounding box center [794, 27] width 23 height 10
click at [801, 27] on div at bounding box center [794, 27] width 23 height 10
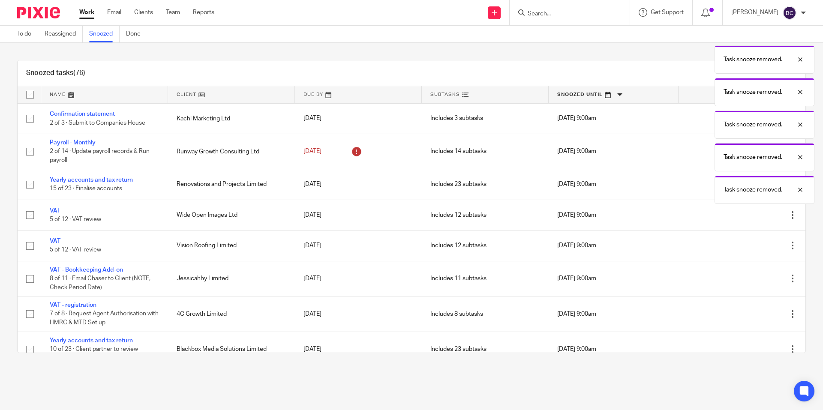
click at [801, 54] on div at bounding box center [794, 59] width 23 height 10
click at [801, 27] on div at bounding box center [794, 27] width 23 height 10
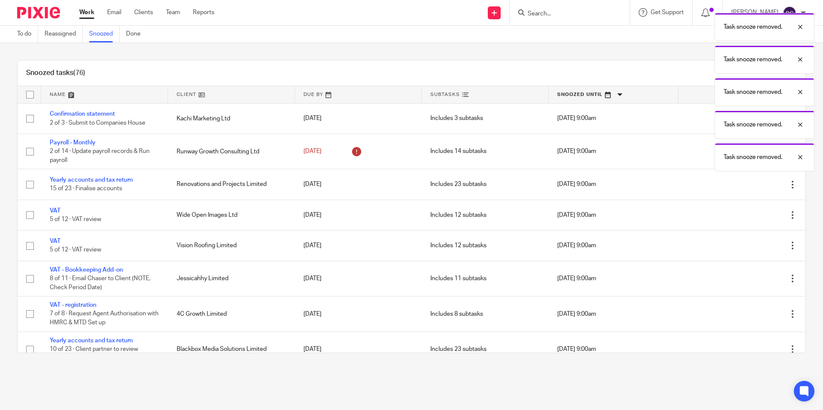
click at [801, 27] on div at bounding box center [794, 27] width 23 height 10
click at [801, 54] on div at bounding box center [794, 59] width 23 height 10
click at [801, 27] on div at bounding box center [794, 27] width 23 height 10
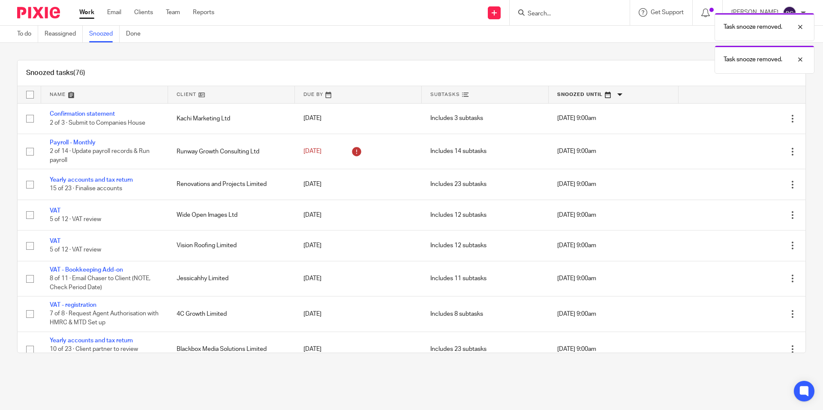
click at [801, 27] on div at bounding box center [794, 27] width 23 height 10
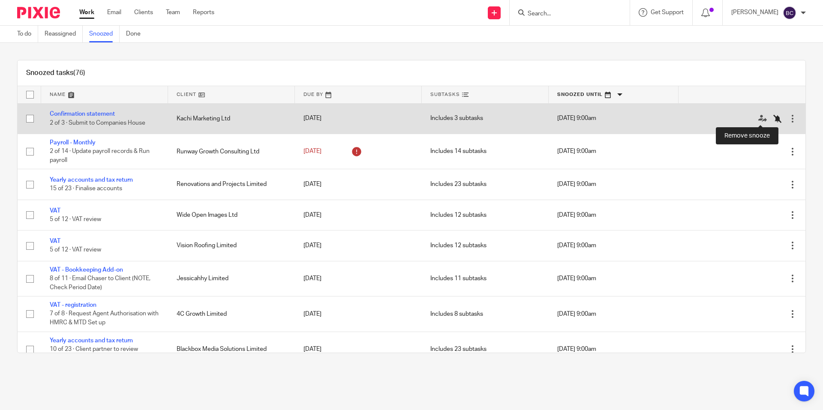
click at [774, 119] on icon at bounding box center [778, 118] width 9 height 9
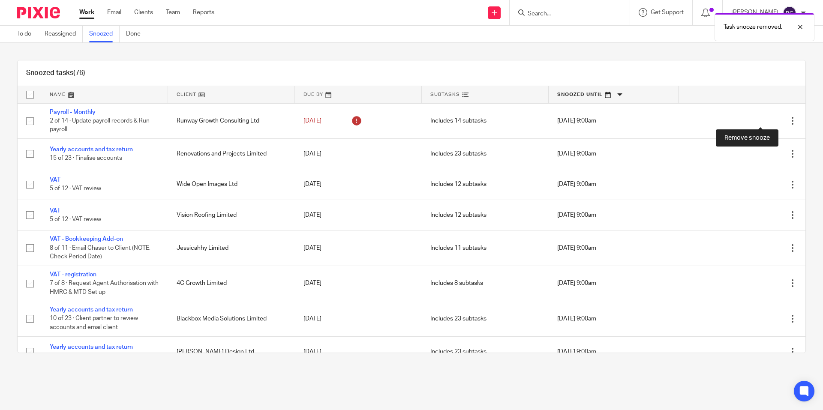
click at [774, 119] on icon at bounding box center [778, 121] width 9 height 9
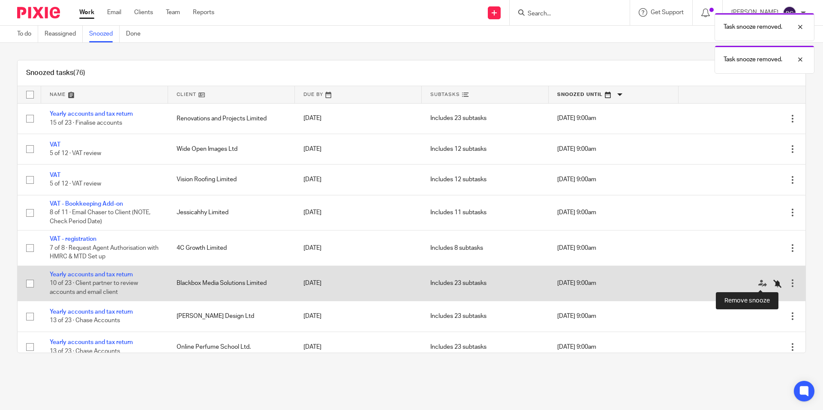
click at [774, 282] on icon at bounding box center [778, 284] width 9 height 9
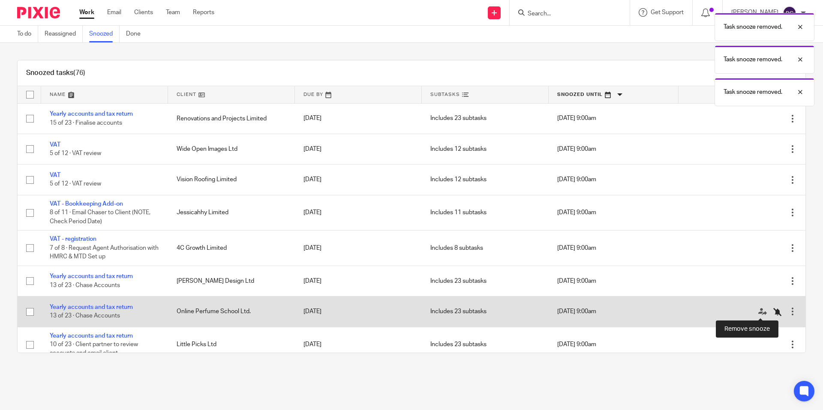
click at [774, 313] on icon at bounding box center [778, 312] width 9 height 9
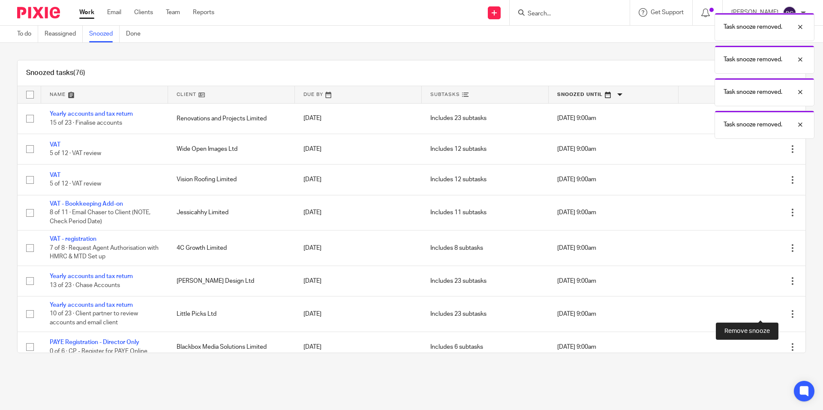
click at [774, 313] on icon at bounding box center [778, 314] width 9 height 9
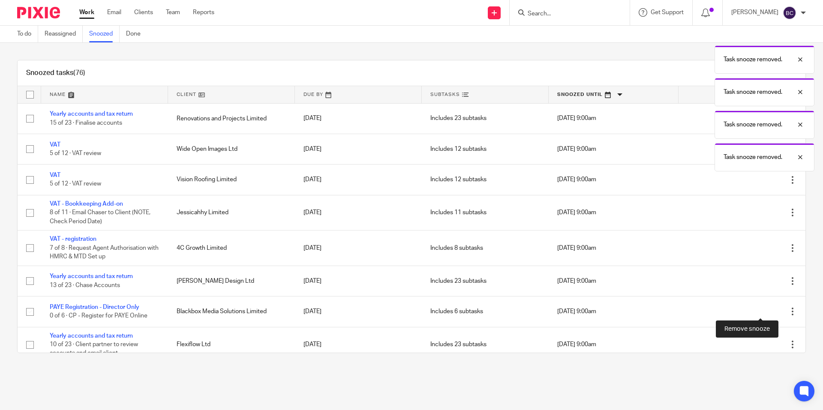
click at [774, 313] on icon at bounding box center [778, 312] width 9 height 9
click at [774, 313] on icon at bounding box center [778, 314] width 9 height 9
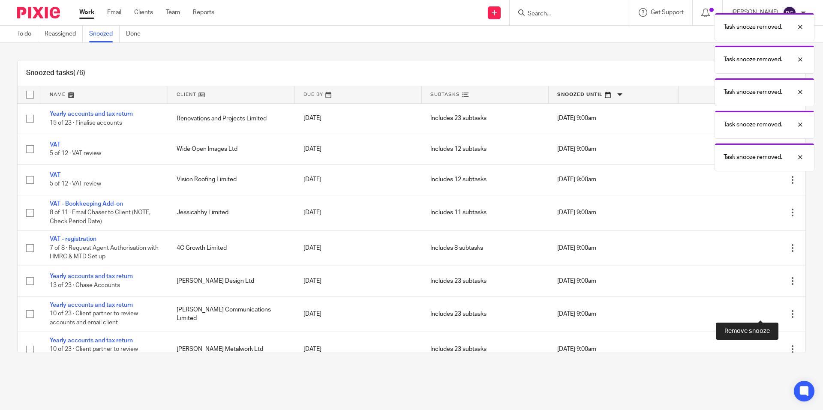
click at [774, 313] on icon at bounding box center [778, 314] width 9 height 9
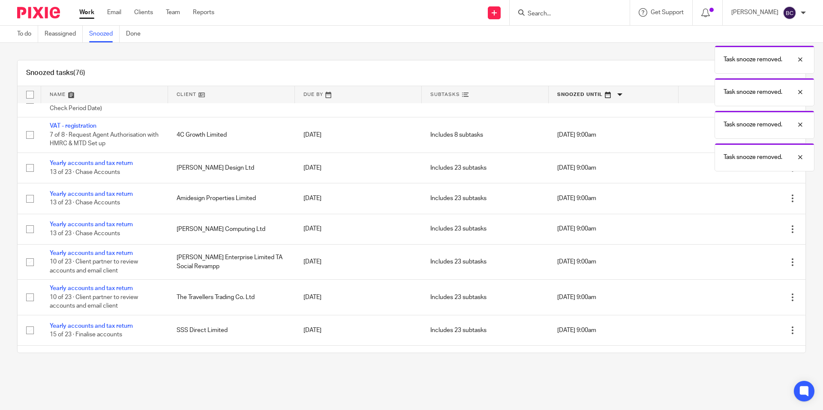
scroll to position [129, 0]
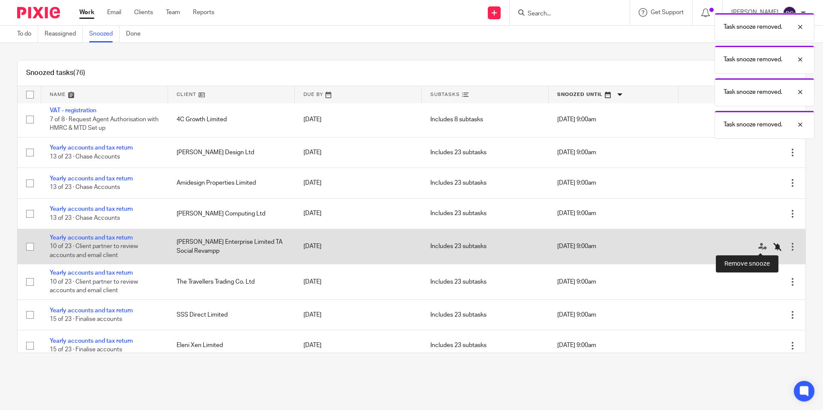
click at [774, 243] on icon at bounding box center [778, 247] width 9 height 9
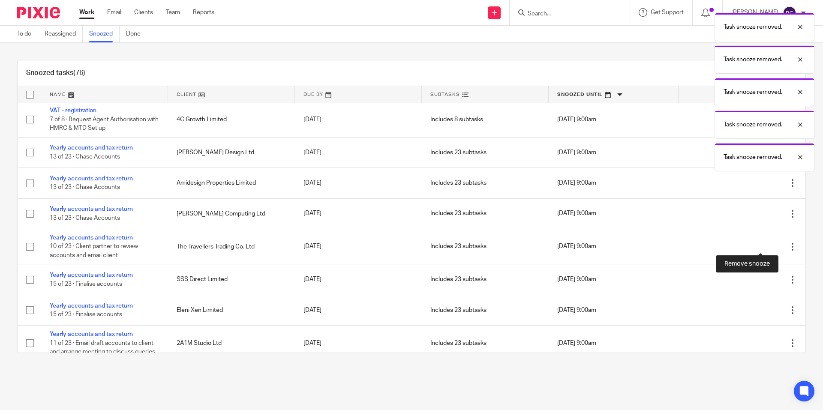
click at [774, 243] on icon at bounding box center [778, 247] width 9 height 9
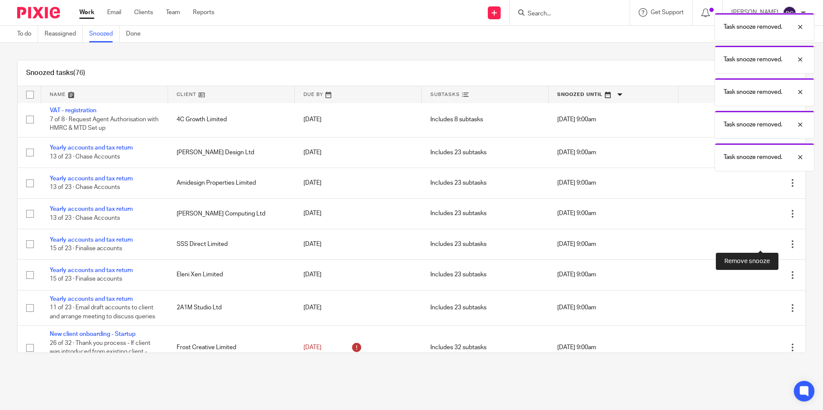
click at [774, 243] on icon at bounding box center [778, 244] width 9 height 9
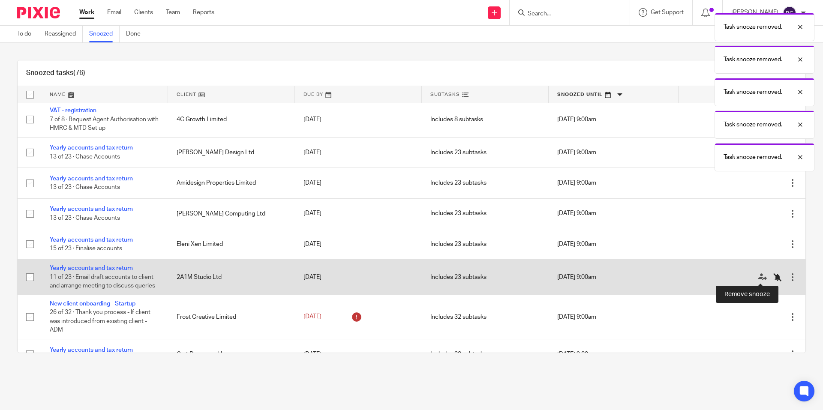
click at [774, 274] on icon at bounding box center [778, 277] width 9 height 9
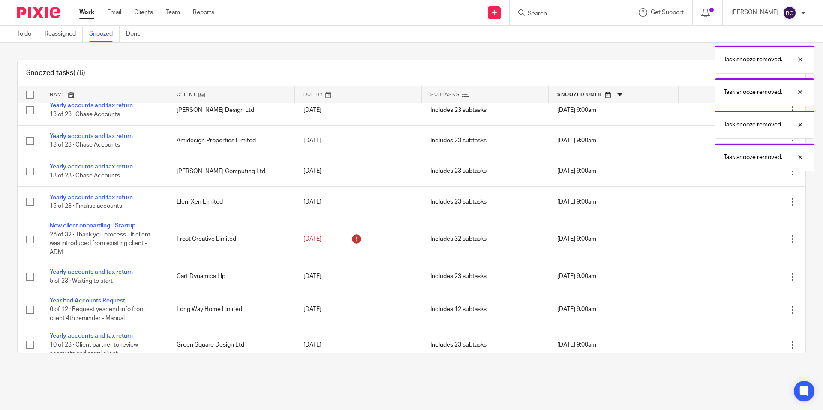
scroll to position [172, 0]
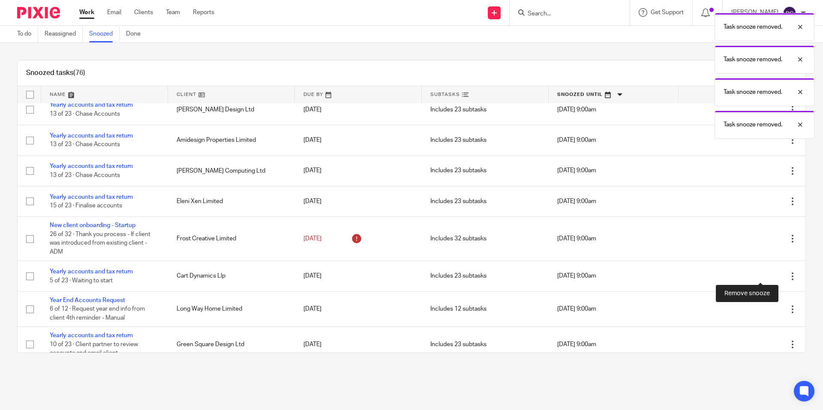
click at [774, 274] on icon at bounding box center [778, 276] width 9 height 9
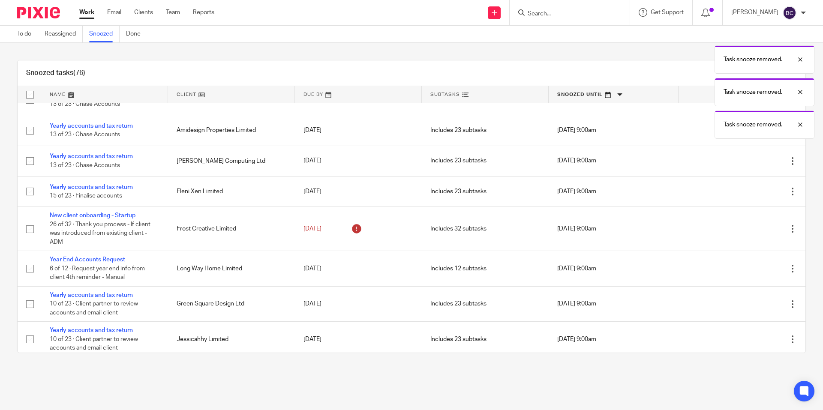
scroll to position [186, 0]
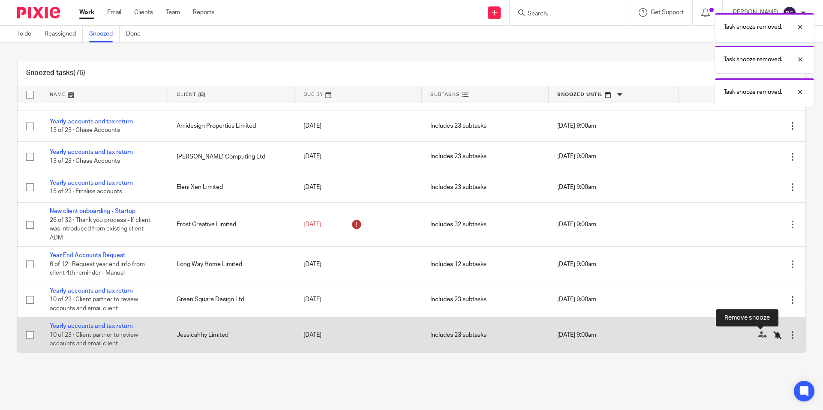
click at [774, 334] on icon at bounding box center [778, 335] width 9 height 9
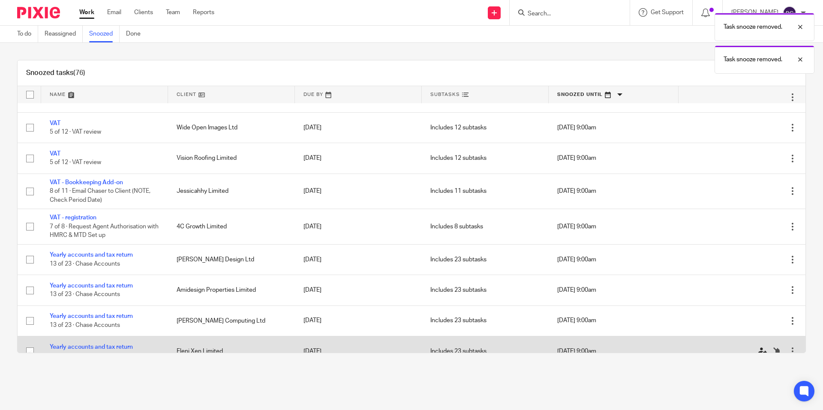
scroll to position [0, 0]
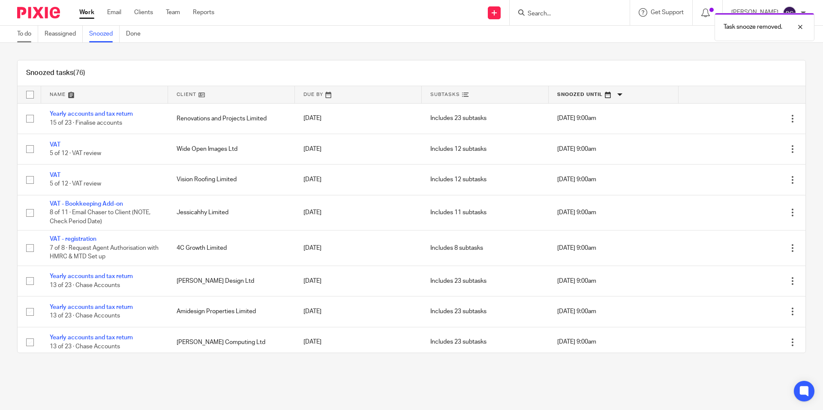
click at [31, 33] on link "To do" at bounding box center [27, 34] width 21 height 17
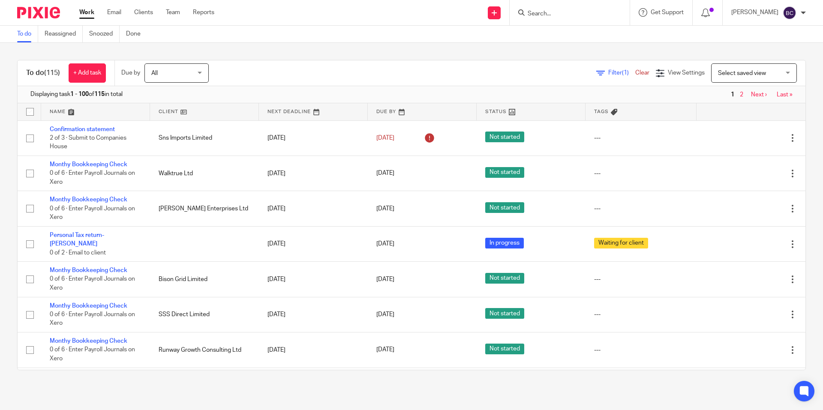
click at [279, 112] on link at bounding box center [313, 111] width 109 height 17
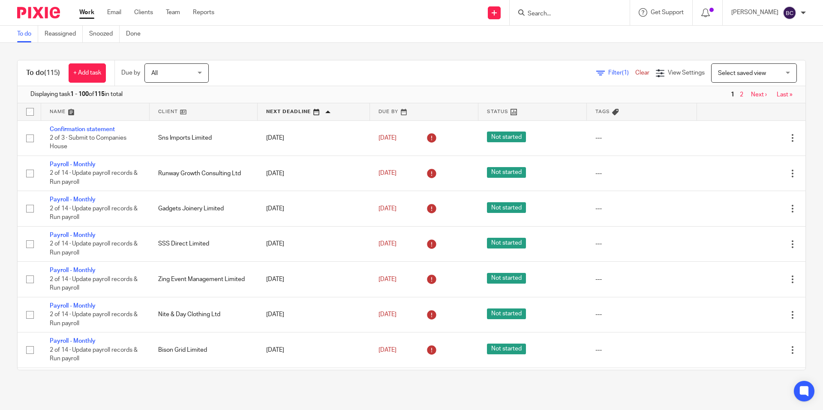
click at [281, 110] on link at bounding box center [314, 111] width 112 height 17
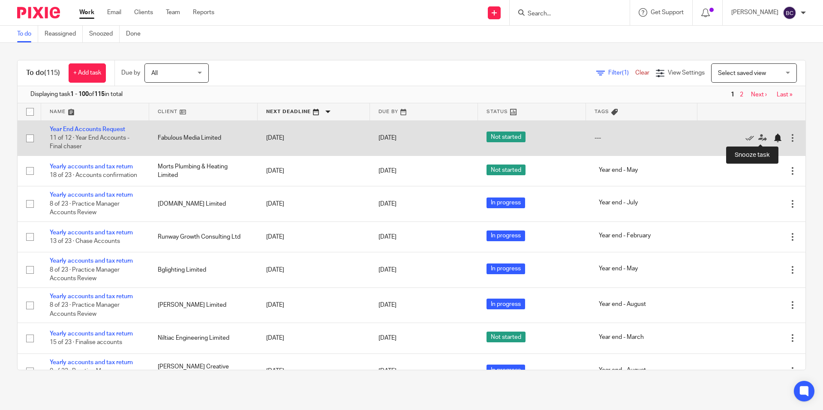
click at [774, 137] on div at bounding box center [778, 138] width 9 height 9
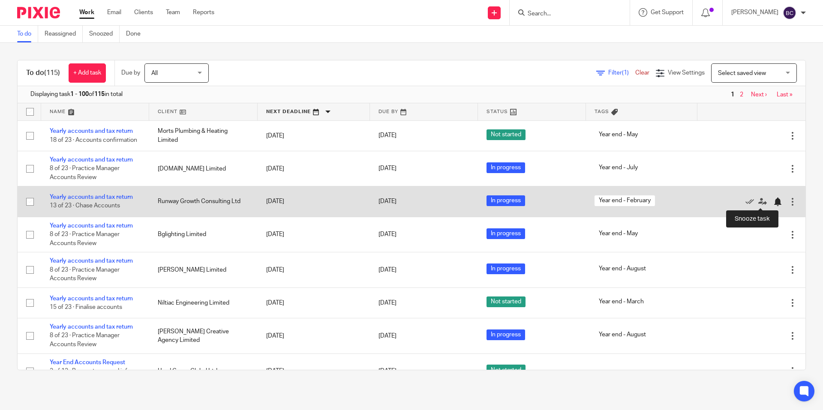
click at [774, 202] on div at bounding box center [778, 202] width 9 height 9
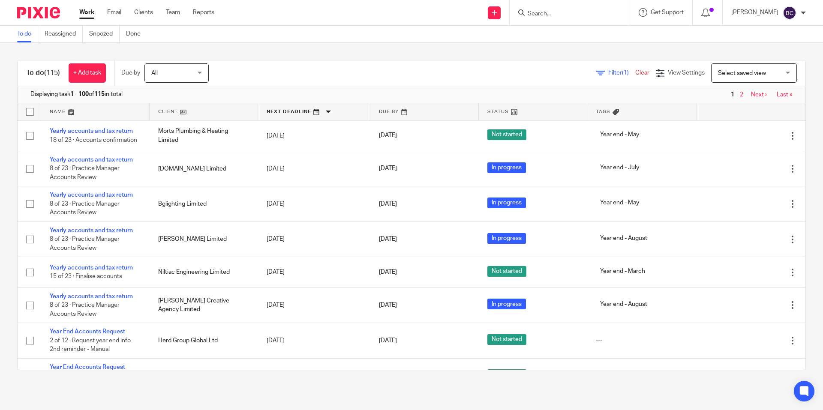
click at [569, 12] on input "Search" at bounding box center [565, 14] width 77 height 8
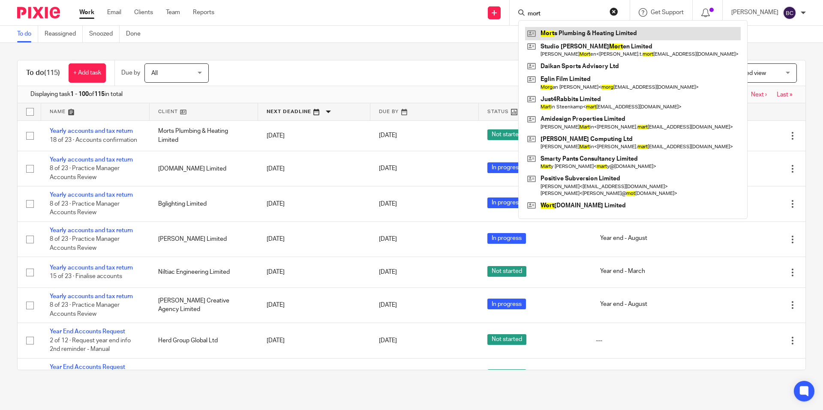
type input "mort"
click at [571, 31] on link at bounding box center [633, 33] width 216 height 13
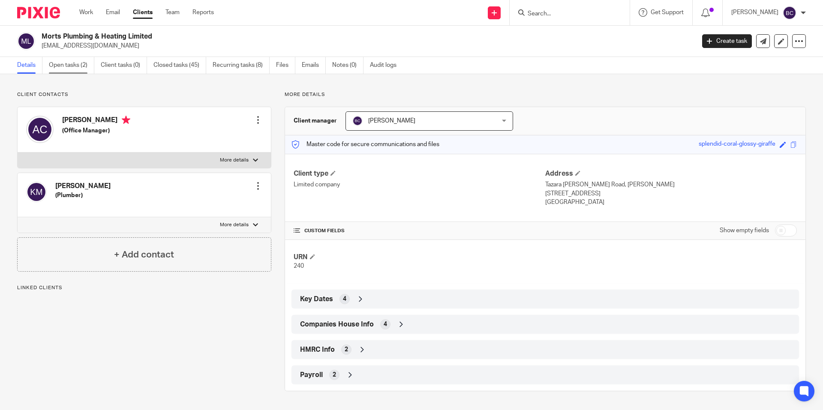
click at [59, 63] on link "Open tasks (2)" at bounding box center [71, 65] width 45 height 17
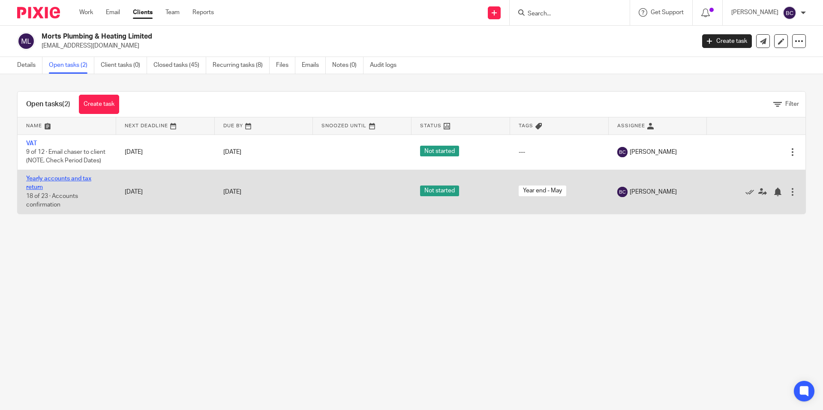
click at [64, 189] on link "Yearly accounts and tax return" at bounding box center [58, 183] width 65 height 15
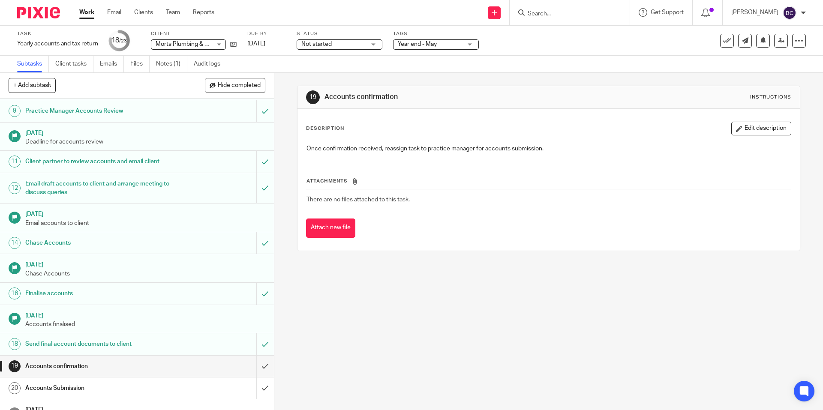
scroll to position [157, 0]
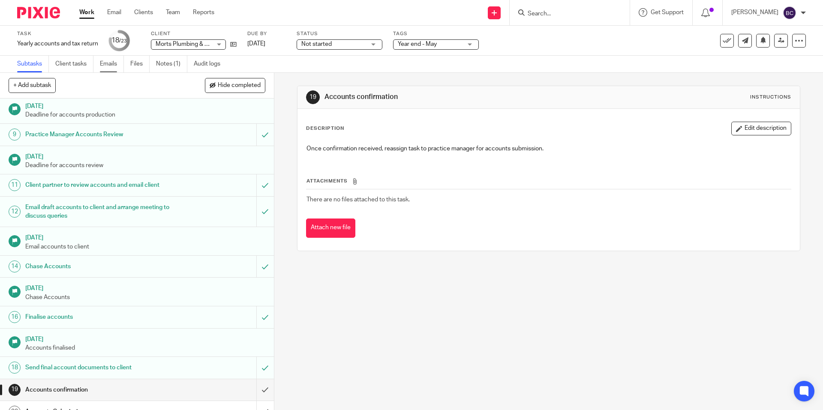
click at [112, 65] on link "Emails" at bounding box center [112, 64] width 24 height 17
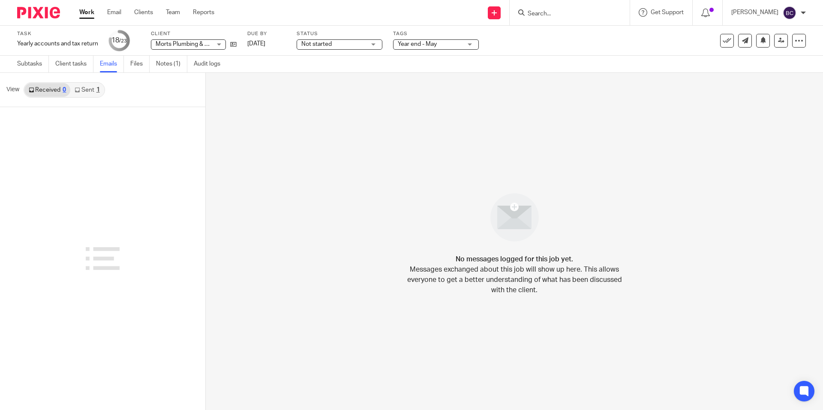
click at [88, 91] on link "Sent 1" at bounding box center [86, 90] width 33 height 14
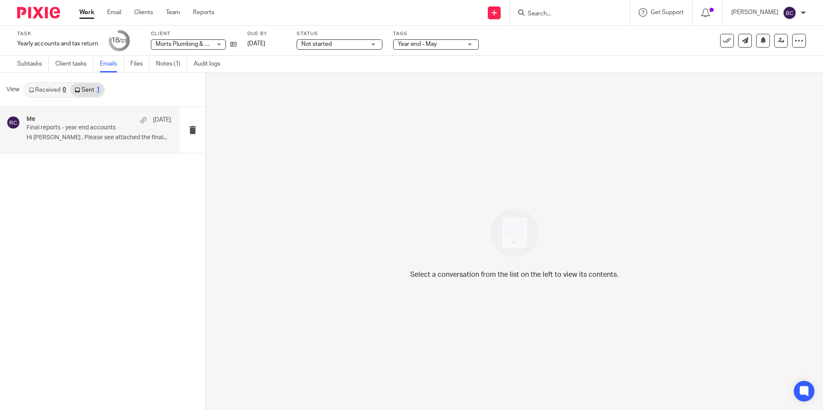
click at [93, 133] on div "Me 17 Sep Final reports - year end accounts Hi Alison , Please see attached the…" at bounding box center [99, 130] width 145 height 29
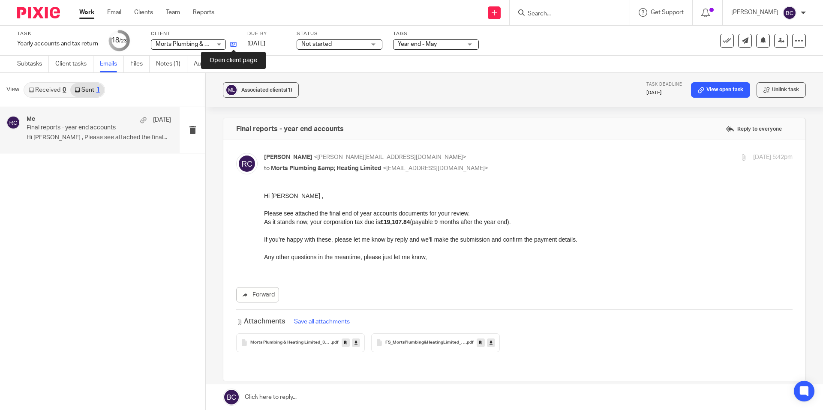
click at [235, 43] on icon at bounding box center [233, 44] width 6 height 6
click at [555, 11] on input "Search" at bounding box center [565, 14] width 77 height 8
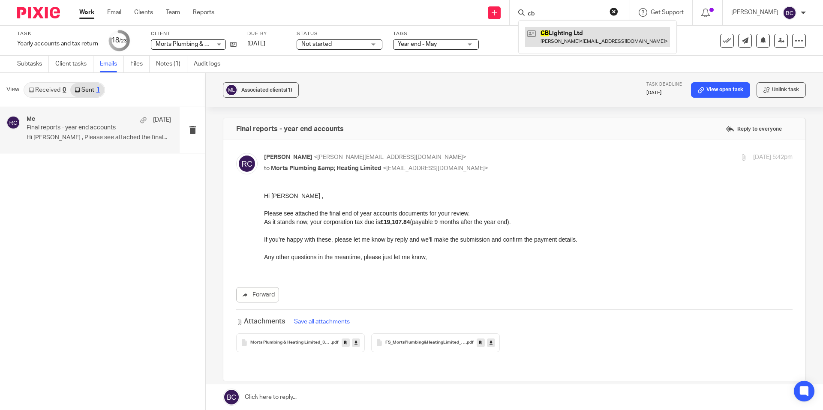
type input "cb"
click at [569, 31] on link at bounding box center [597, 37] width 145 height 20
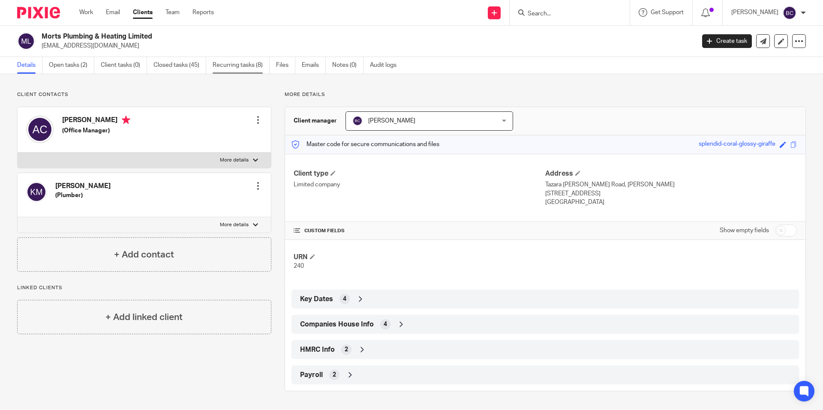
click at [223, 64] on link "Recurring tasks (8)" at bounding box center [241, 65] width 57 height 17
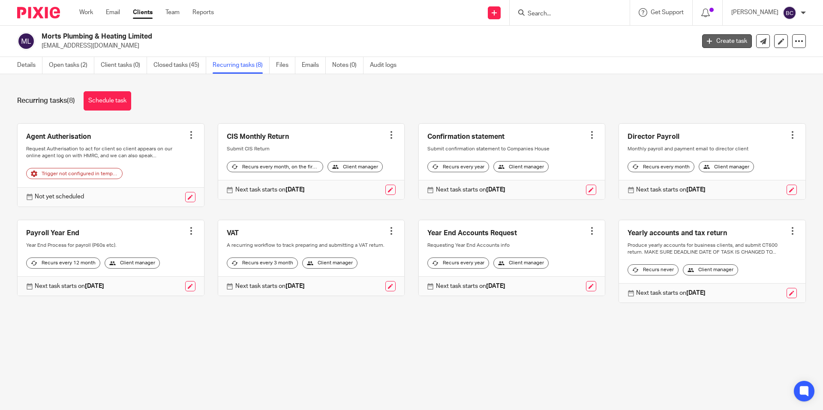
click at [710, 42] on link "Create task" at bounding box center [727, 41] width 50 height 14
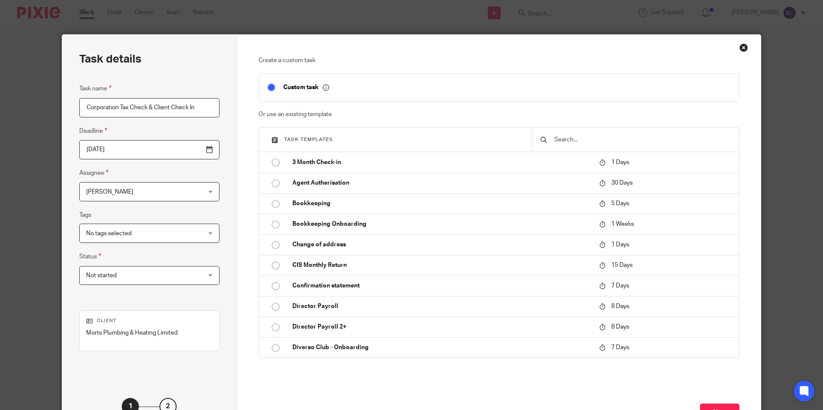
scroll to position [0, 1]
type input "Corporation Tax Check & Client Check In"
click at [187, 150] on input "[DATE]" at bounding box center [149, 149] width 140 height 19
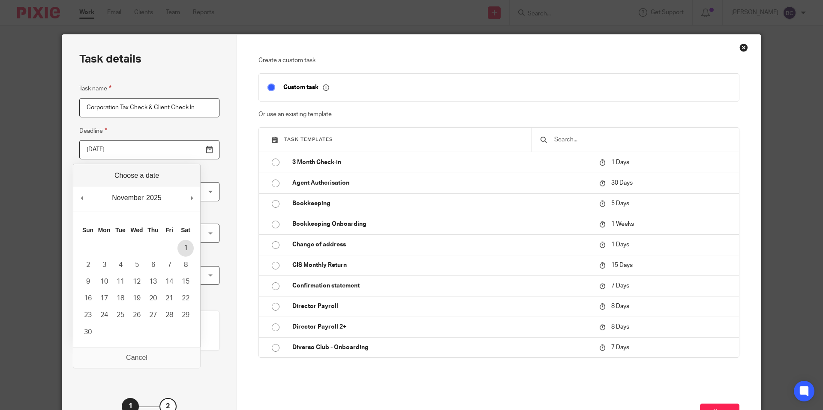
type input "[DATE]"
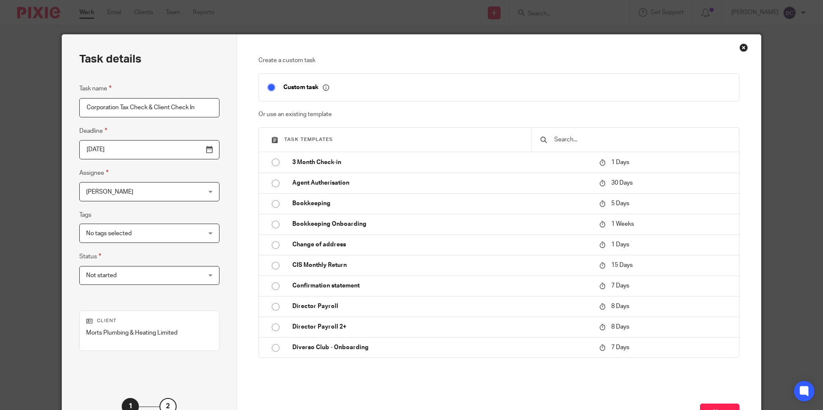
click at [237, 253] on div "Create a custom task Custom task Or use an existing template Task templates 3 M…" at bounding box center [499, 239] width 524 height 409
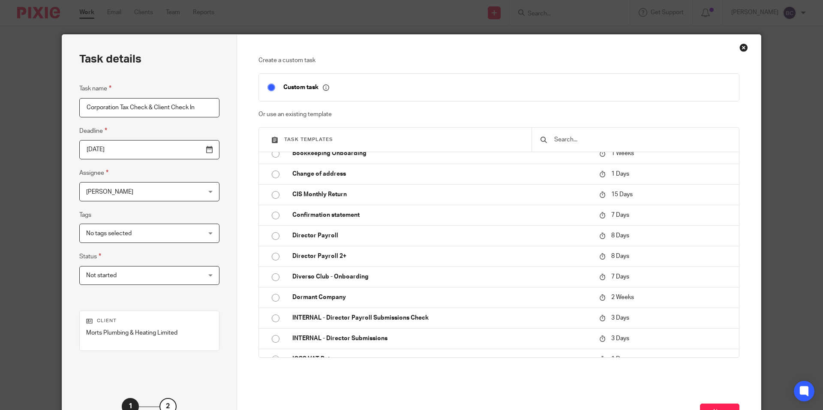
scroll to position [172, 0]
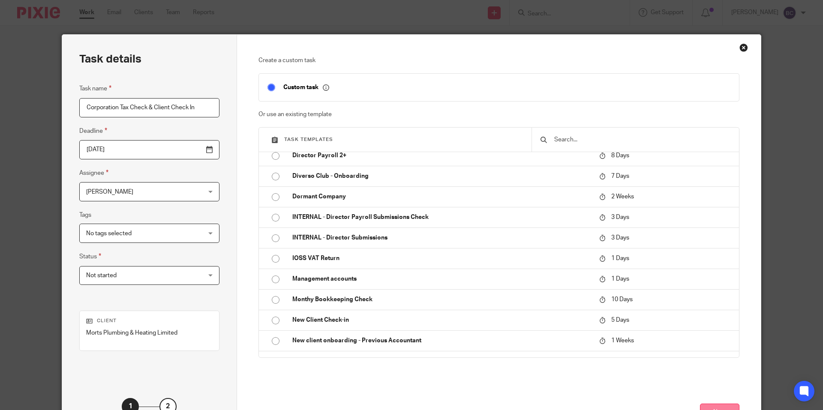
click at [705, 405] on button "Next" at bounding box center [719, 413] width 39 height 18
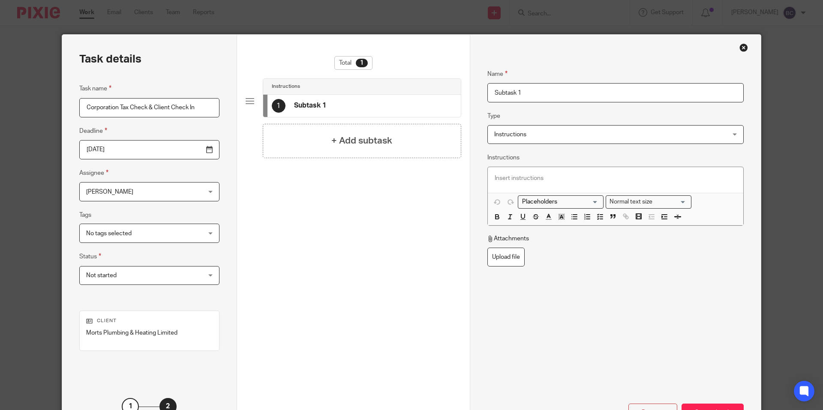
drag, startPoint x: 524, startPoint y: 92, endPoint x: 490, endPoint y: 87, distance: 34.2
click at [490, 87] on input "Subtask 1" at bounding box center [616, 92] width 256 height 19
type input "Check client's current CT liability"
click at [530, 180] on p at bounding box center [616, 178] width 242 height 9
click at [569, 213] on button "button" at bounding box center [574, 217] width 11 height 11
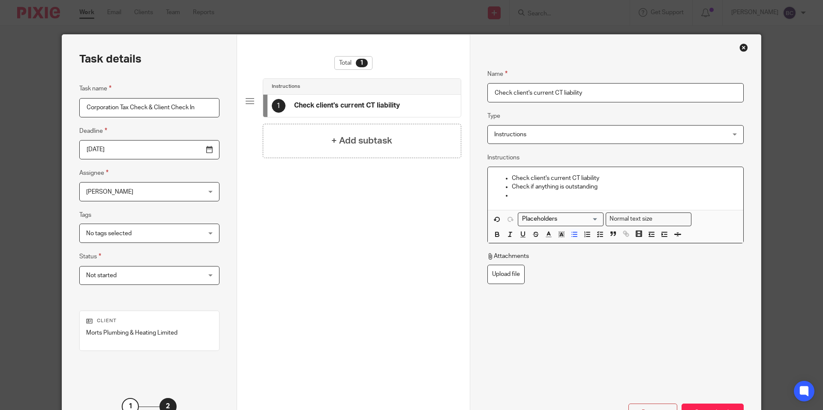
click at [613, 188] on p "Check if anything is outstanding" at bounding box center [624, 187] width 225 height 9
click at [514, 196] on p at bounding box center [624, 195] width 225 height 9
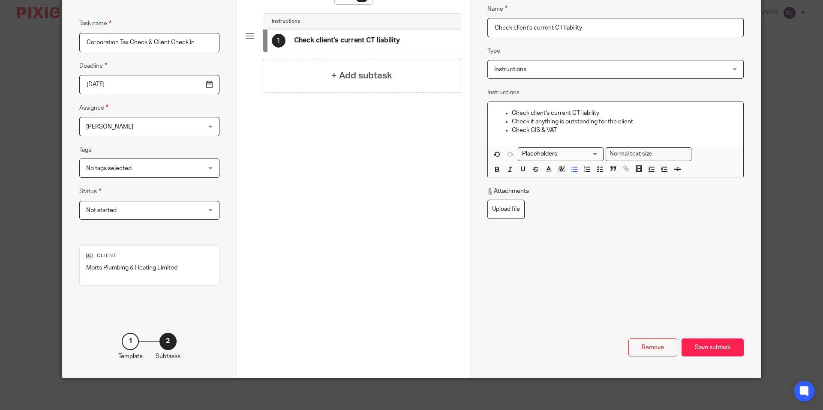
scroll to position [68, 0]
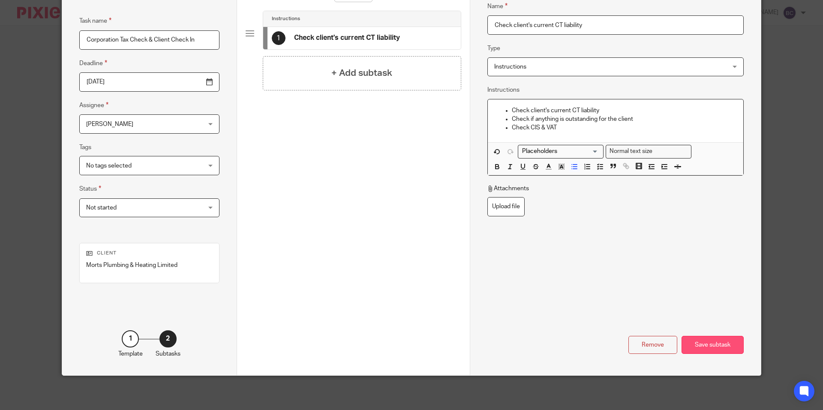
click at [693, 338] on div "Save subtask" at bounding box center [713, 345] width 62 height 18
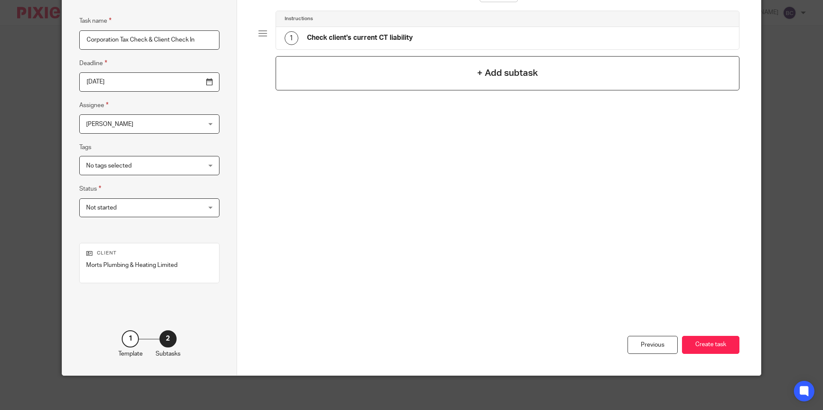
click at [347, 71] on div "+ Add subtask" at bounding box center [508, 73] width 464 height 34
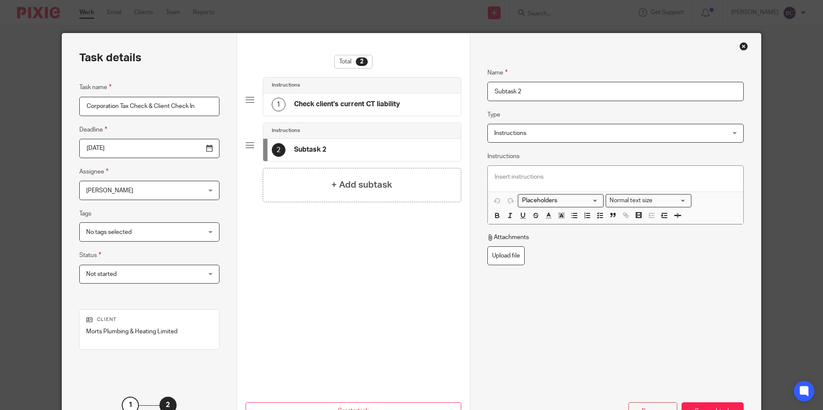
scroll to position [0, 0]
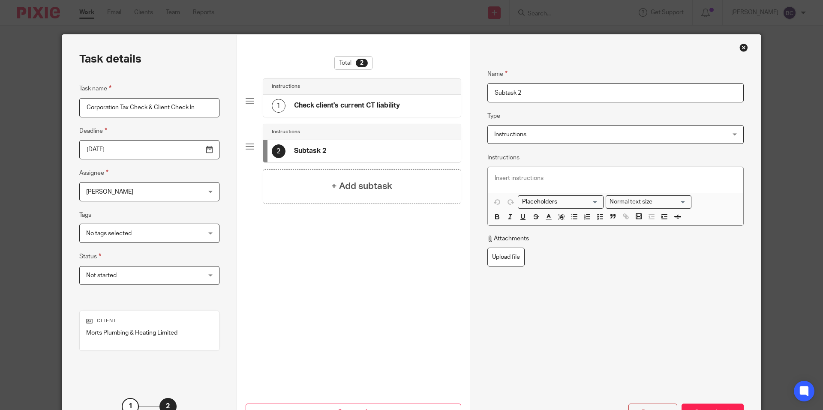
click at [272, 148] on div "2" at bounding box center [279, 152] width 14 height 14
click at [727, 139] on div "Instructions Instructions" at bounding box center [616, 134] width 256 height 19
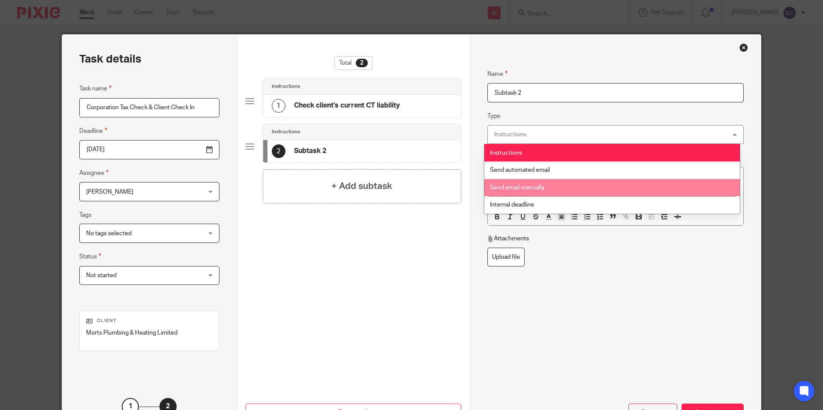
click at [560, 184] on li "Send email manually" at bounding box center [613, 188] width 256 height 18
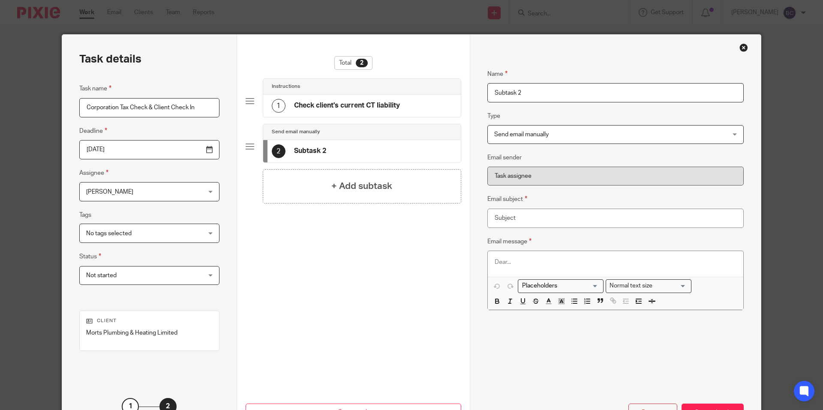
drag, startPoint x: 552, startPoint y: 93, endPoint x: 447, endPoint y: 93, distance: 104.6
click at [447, 93] on div "Task details Task name Corporation Tax Check & Client Check In Deadline [DATE] …" at bounding box center [411, 239] width 699 height 409
type input "Email client"
click at [533, 219] on input "Email subject" at bounding box center [616, 218] width 256 height 19
type input "C"
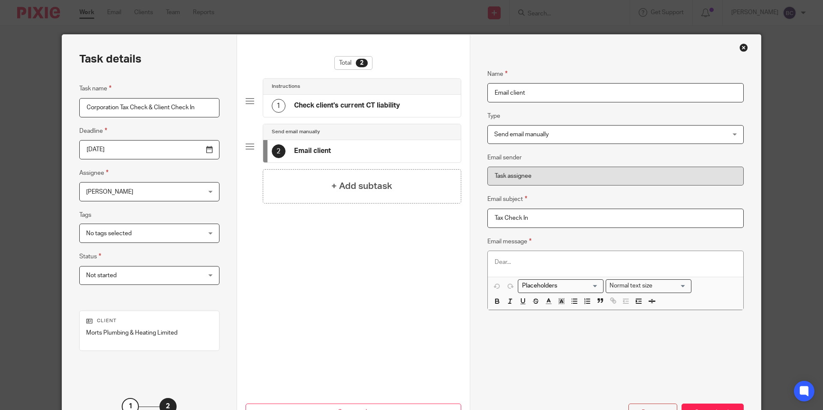
type input "Tax Check In"
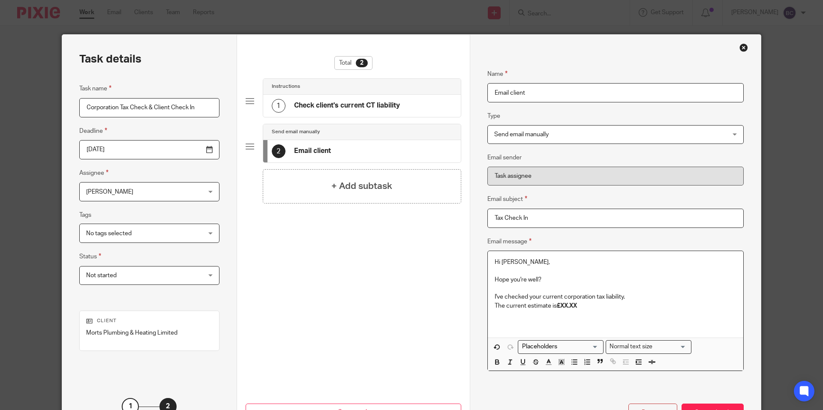
click at [578, 307] on p "The current estimate is £XX.XX" at bounding box center [616, 306] width 242 height 9
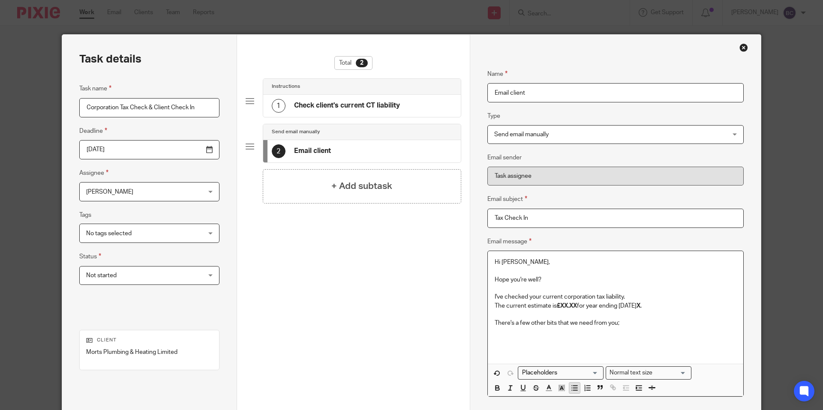
click at [576, 390] on button "button" at bounding box center [574, 388] width 11 height 11
click at [571, 388] on icon "button" at bounding box center [575, 388] width 8 height 8
click at [571, 386] on icon "button" at bounding box center [575, 388] width 8 height 8
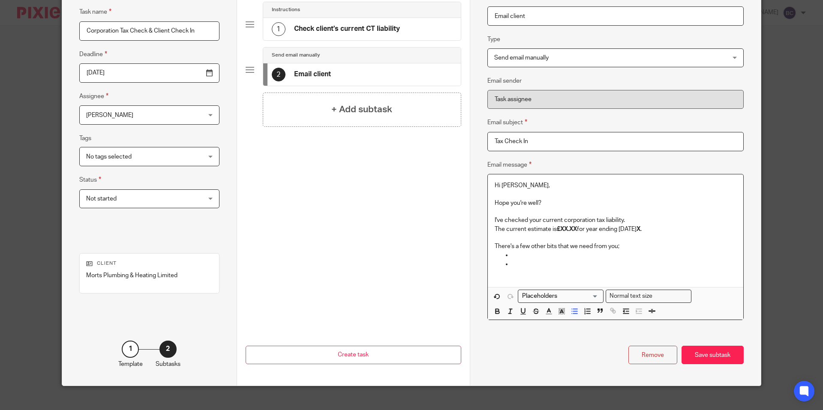
scroll to position [87, 0]
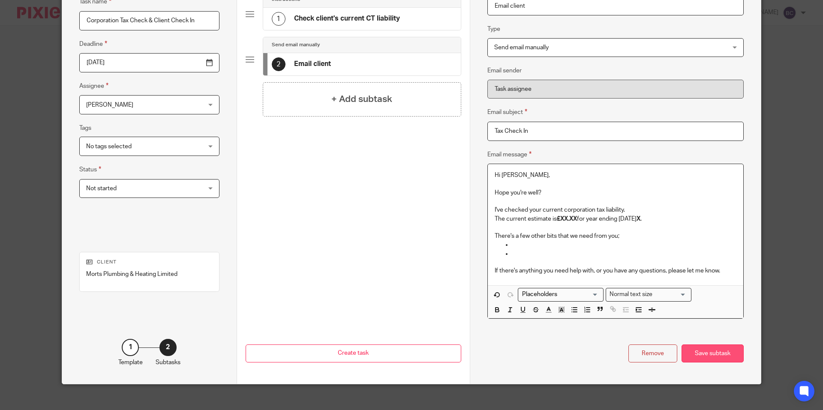
click at [699, 353] on div "Save subtask" at bounding box center [713, 354] width 62 height 18
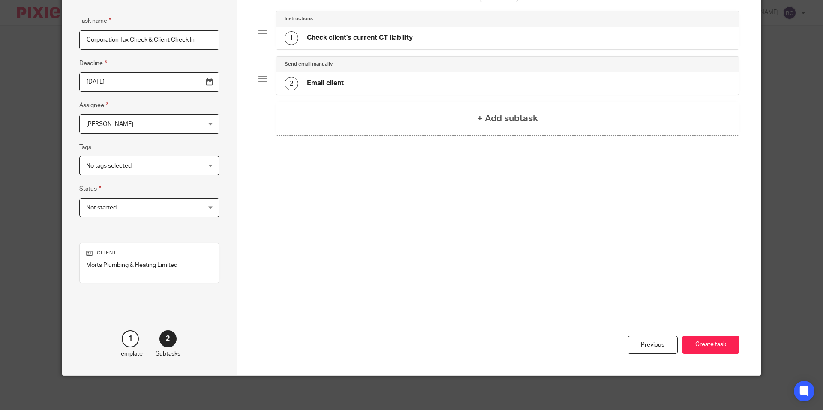
scroll to position [68, 0]
click at [691, 343] on button "Create task" at bounding box center [710, 345] width 57 height 18
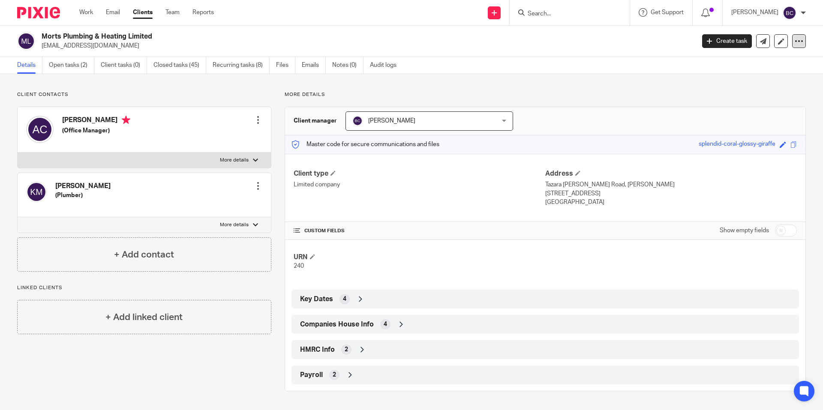
click at [796, 42] on icon at bounding box center [799, 41] width 9 height 9
click at [250, 160] on label "More details" at bounding box center [144, 160] width 253 height 15
click at [18, 153] on input "More details" at bounding box center [17, 152] width 0 height 0
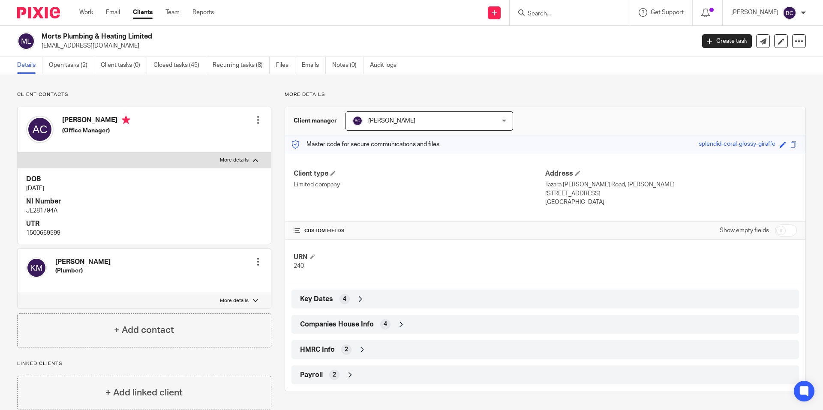
click at [250, 160] on label "More details" at bounding box center [144, 160] width 253 height 15
click at [18, 153] on input "More details" at bounding box center [17, 152] width 0 height 0
checkbox input "false"
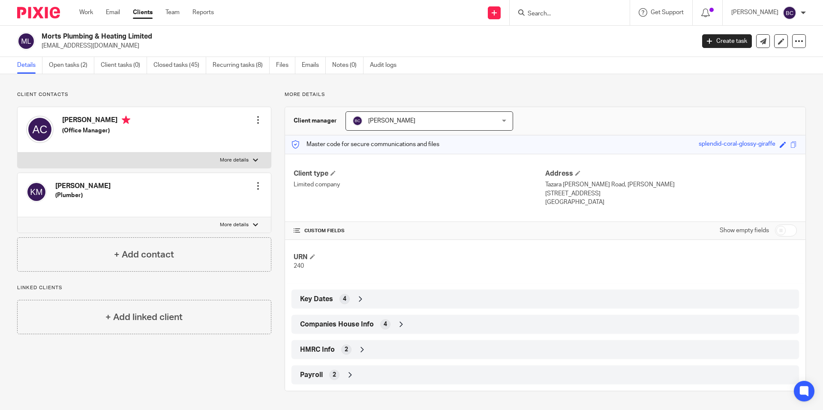
click at [250, 228] on label "More details" at bounding box center [144, 224] width 253 height 15
click at [18, 217] on input "More details" at bounding box center [17, 217] width 0 height 0
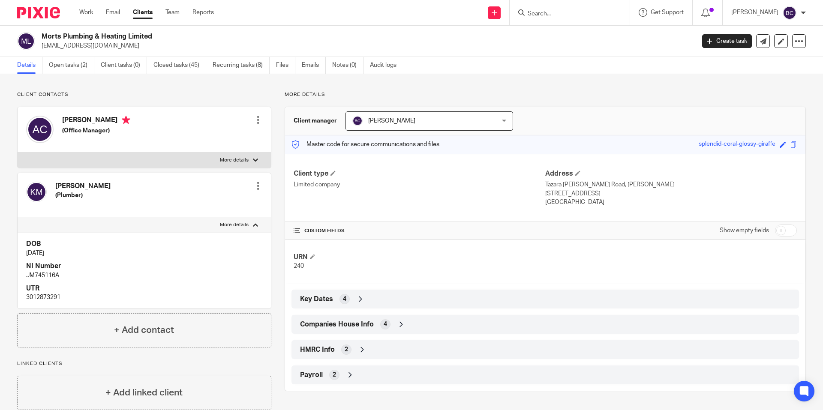
click at [247, 225] on label "More details" at bounding box center [144, 224] width 253 height 15
click at [18, 217] on input "More details" at bounding box center [17, 217] width 0 height 0
checkbox input "false"
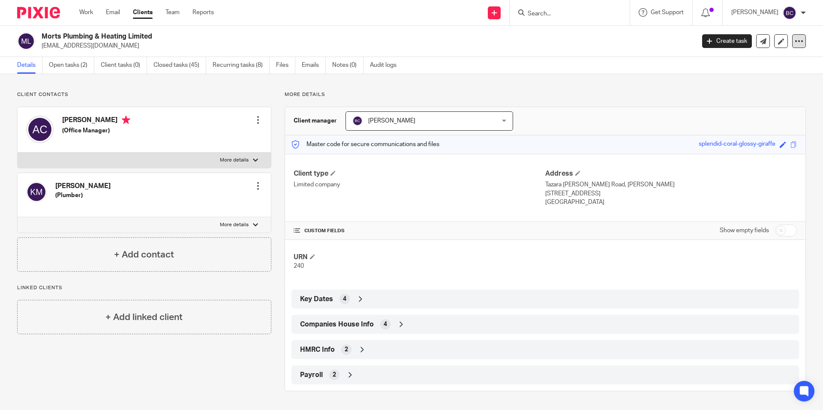
click at [792, 41] on div at bounding box center [799, 41] width 14 height 14
click at [254, 82] on div "Client contacts Alison Nicola Cross (Office Manager) Edit contact Create client…" at bounding box center [411, 241] width 823 height 334
click at [67, 66] on link "Open tasks (2)" at bounding box center [71, 65] width 45 height 17
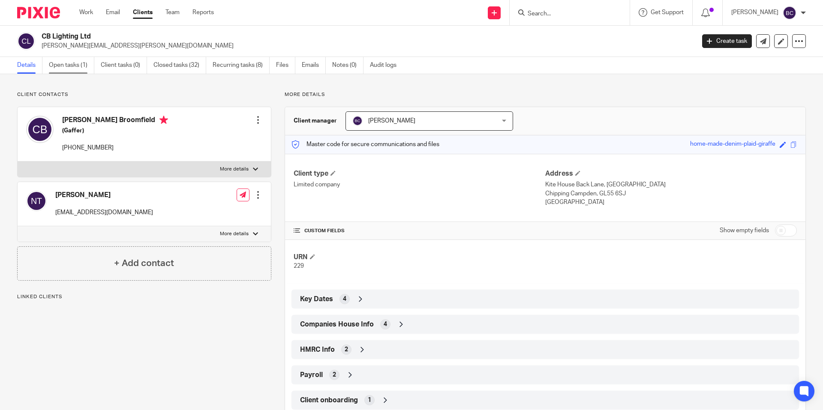
click at [56, 69] on link "Open tasks (1)" at bounding box center [71, 65] width 45 height 17
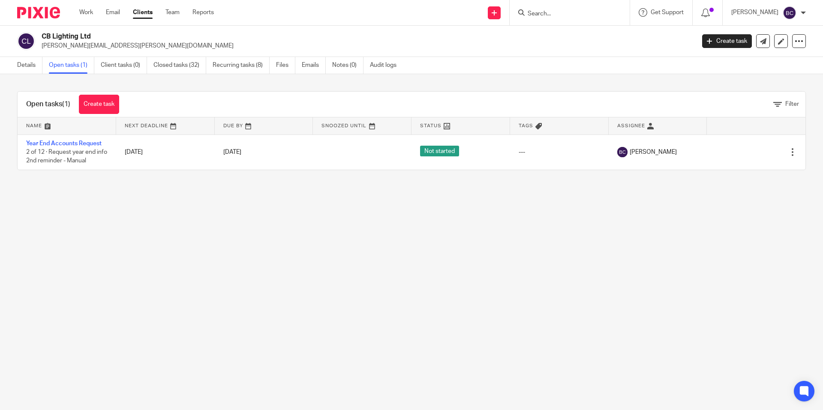
click at [555, 10] on input "Search" at bounding box center [565, 14] width 77 height 8
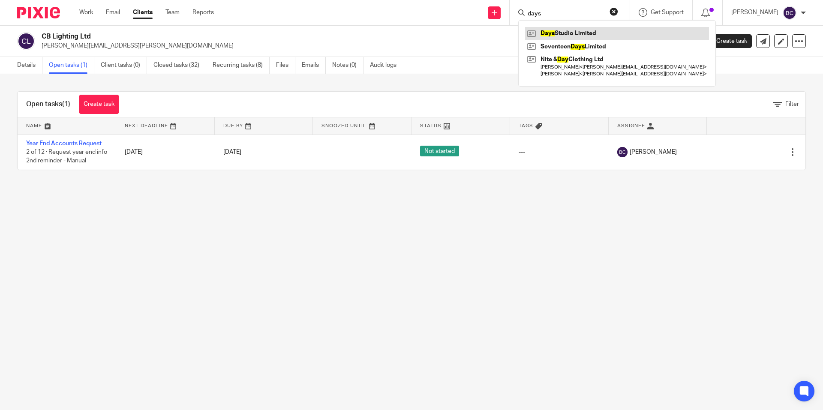
type input "days"
click at [564, 30] on link at bounding box center [617, 33] width 184 height 13
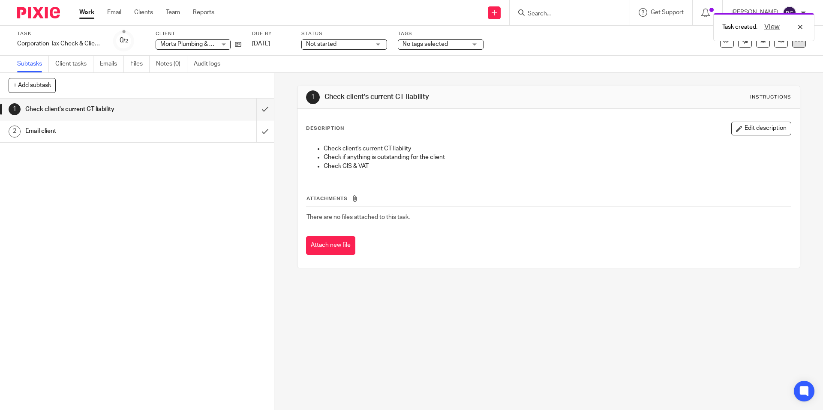
click at [795, 44] on icon at bounding box center [799, 40] width 9 height 9
click at [756, 113] on span "Make recurring" at bounding box center [752, 113] width 41 height 6
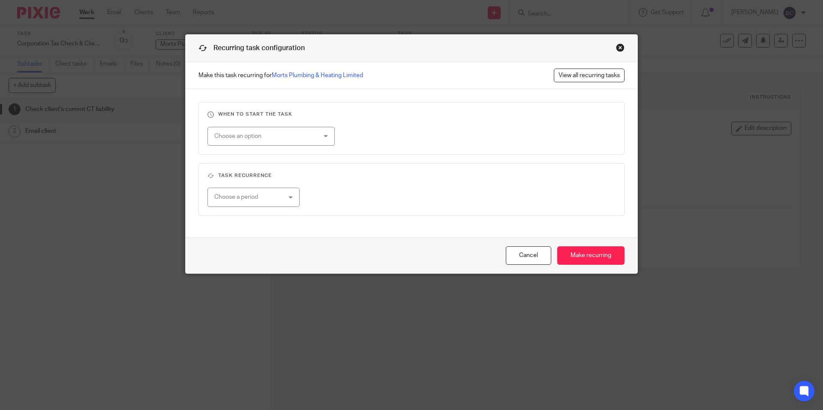
click at [312, 137] on div "Choose an option" at bounding box center [271, 136] width 127 height 19
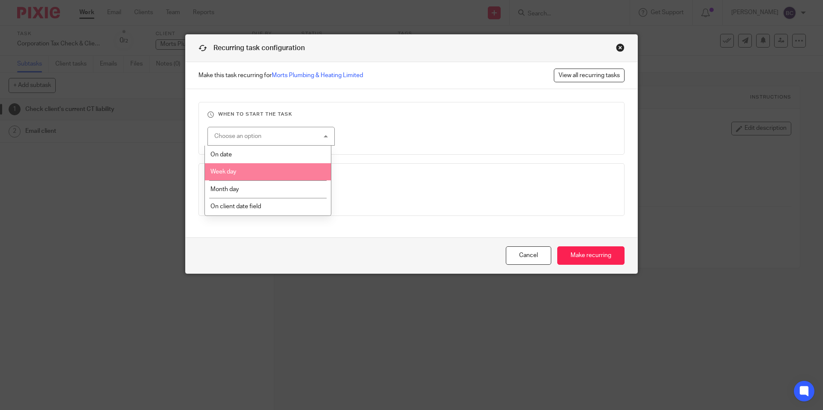
click at [291, 164] on li "Week day" at bounding box center [268, 172] width 127 height 18
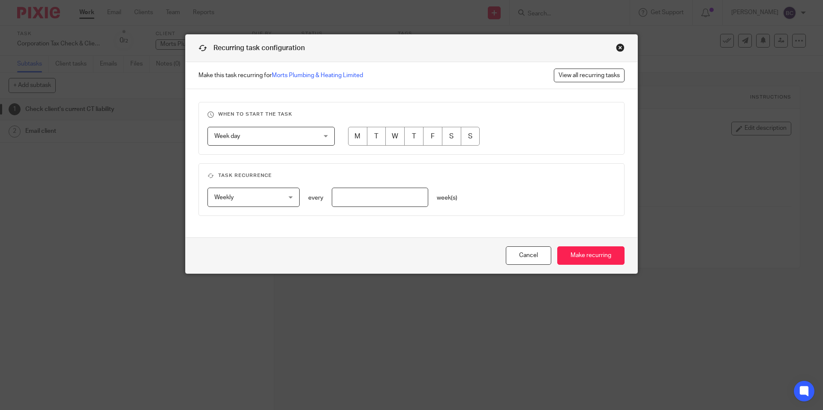
click at [349, 139] on input "radio" at bounding box center [357, 136] width 19 height 19
radio input "true"
click at [278, 196] on span "Weekly" at bounding box center [248, 197] width 68 height 18
click at [315, 134] on div "Week day Week day" at bounding box center [271, 136] width 127 height 19
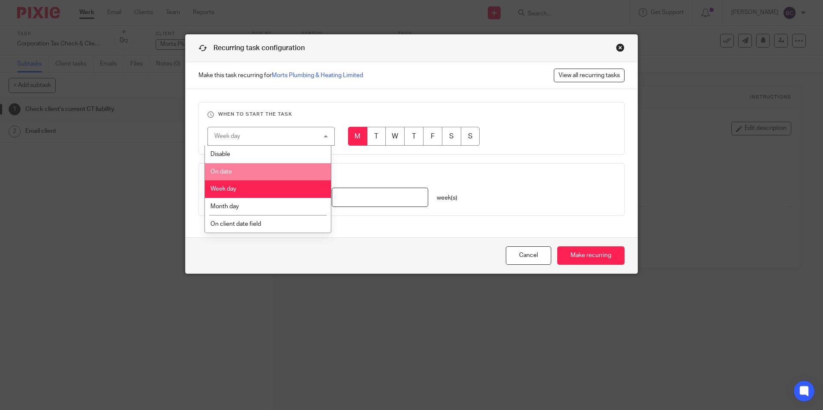
click at [273, 169] on li "On date" at bounding box center [268, 172] width 127 height 18
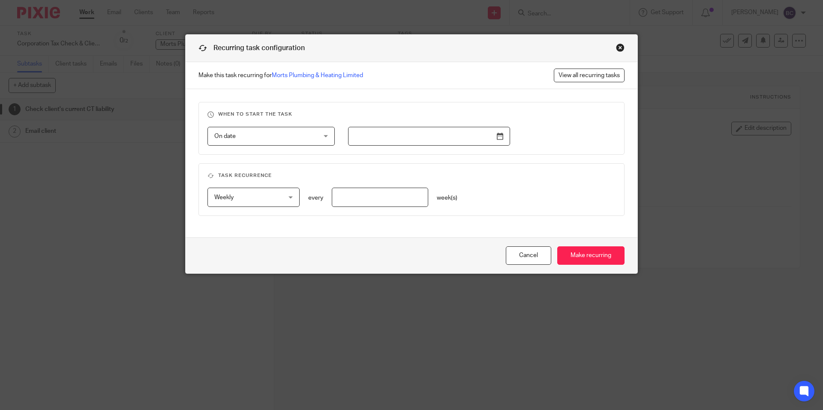
click at [472, 137] on input "text" at bounding box center [429, 136] width 162 height 19
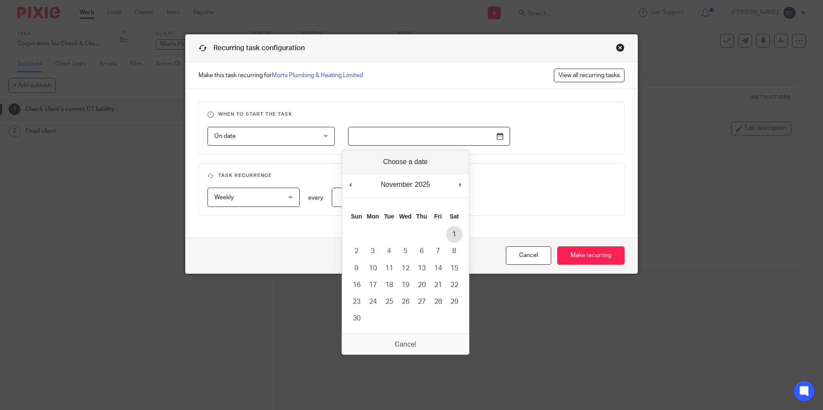
type input "2025-11-01"
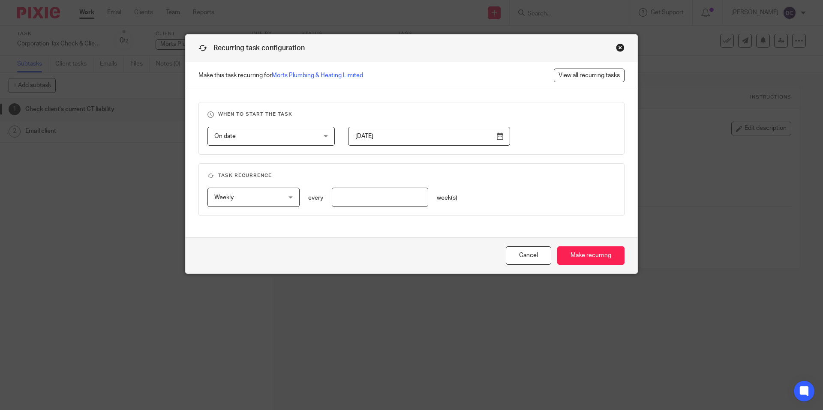
click at [290, 196] on div "Weekly Weekly" at bounding box center [254, 197] width 92 height 19
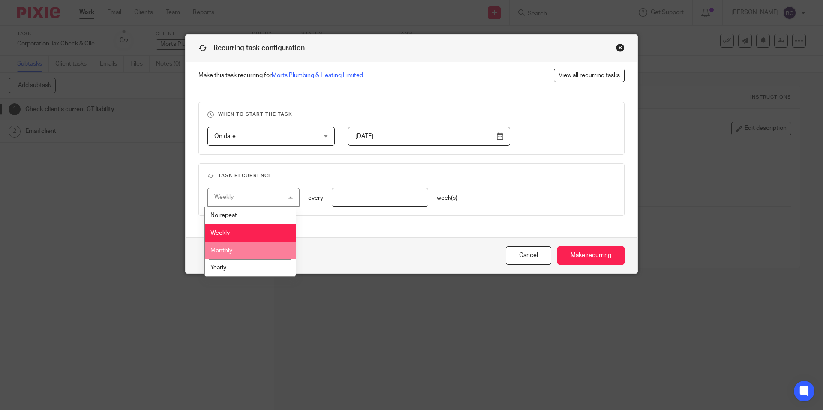
click at [253, 250] on li "Monthly" at bounding box center [250, 251] width 91 height 18
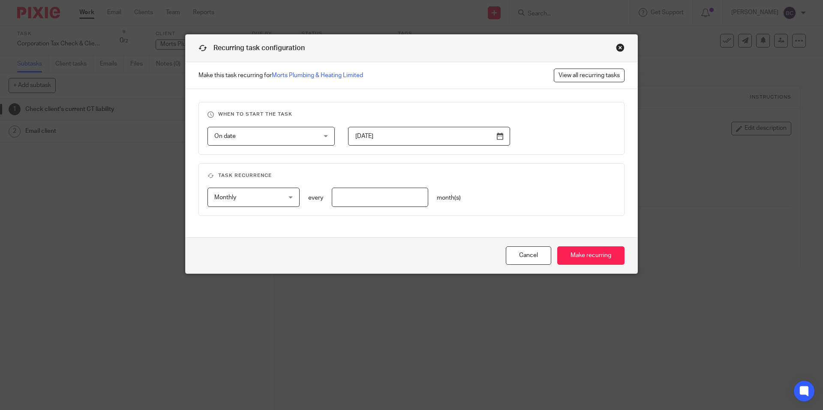
click at [340, 191] on input "number" at bounding box center [380, 197] width 97 height 19
type input "3"
click at [548, 178] on h3 "Task recurrence" at bounding box center [412, 175] width 408 height 7
click at [587, 254] on input "Make recurring" at bounding box center [590, 256] width 67 height 18
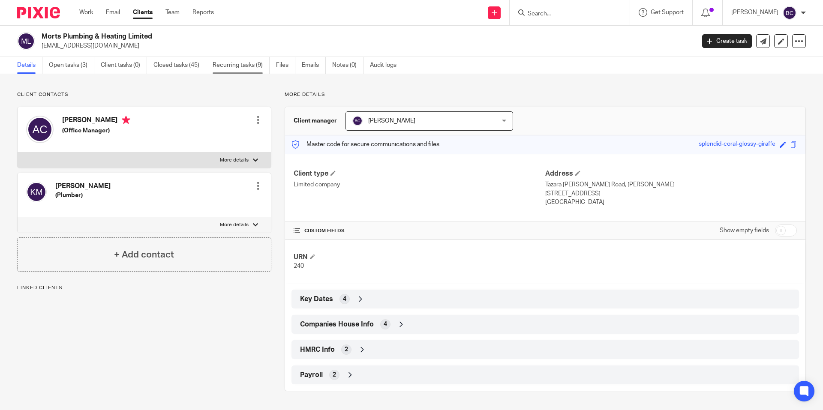
click at [239, 70] on link "Recurring tasks (9)" at bounding box center [241, 65] width 57 height 17
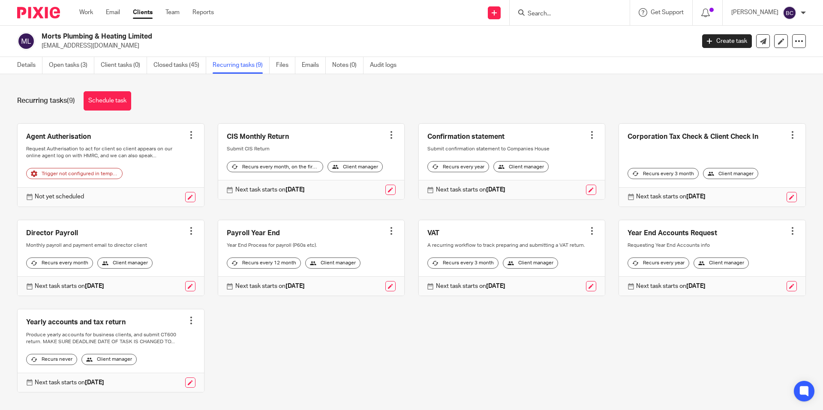
click at [789, 131] on div at bounding box center [793, 135] width 9 height 9
click at [764, 164] on link "Clone template" at bounding box center [748, 166] width 69 height 12
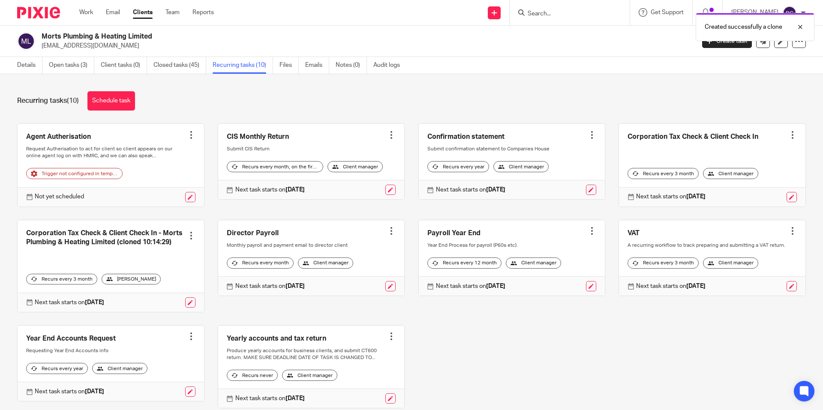
click at [187, 240] on div at bounding box center [191, 236] width 9 height 9
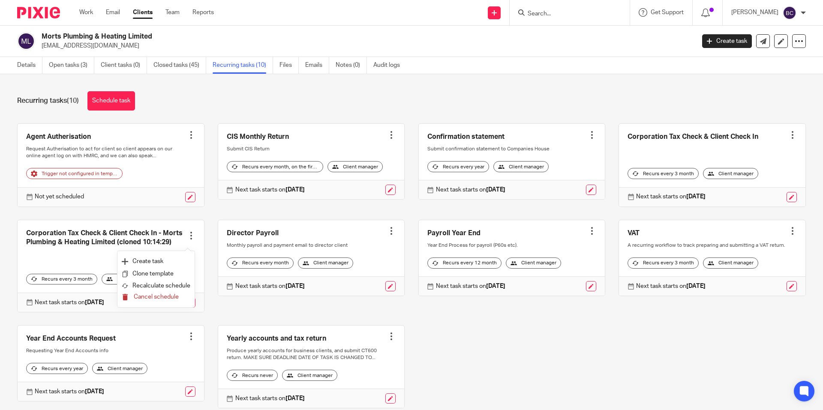
click at [161, 294] on span "Cancel schedule" at bounding box center [156, 297] width 45 height 6
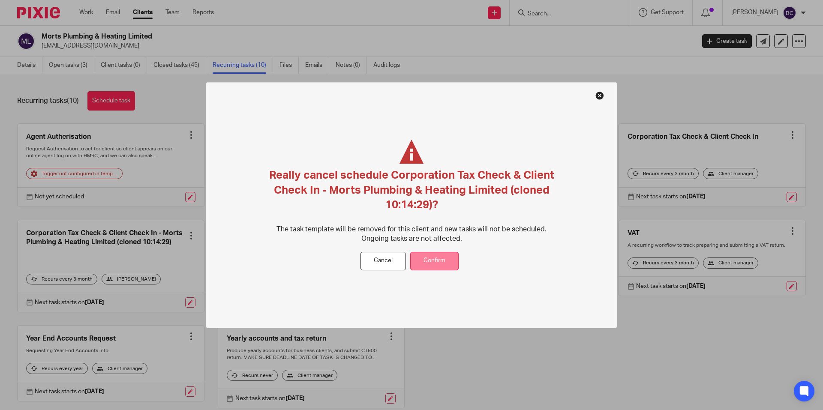
click at [444, 260] on button "Confirm" at bounding box center [434, 261] width 48 height 18
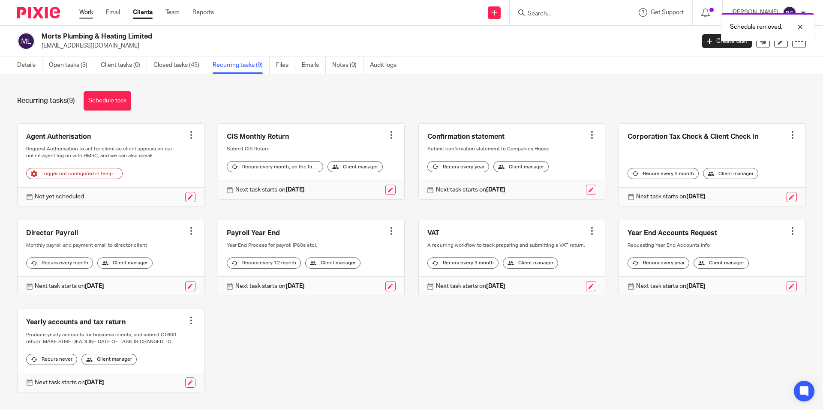
click at [85, 12] on link "Work" at bounding box center [86, 12] width 14 height 9
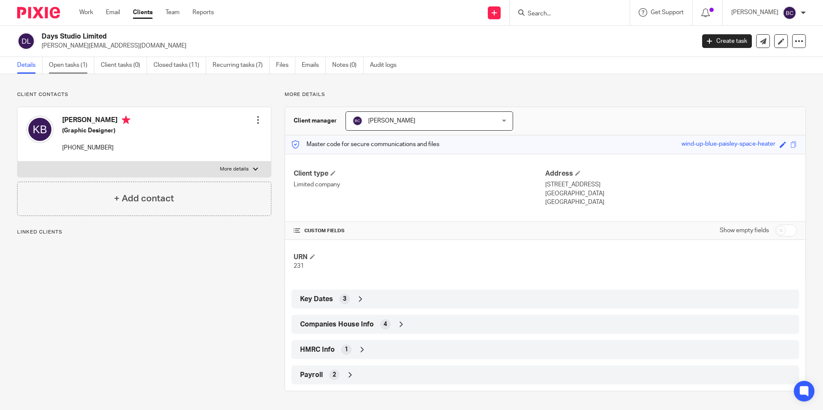
click at [91, 64] on link "Open tasks (1)" at bounding box center [71, 65] width 45 height 17
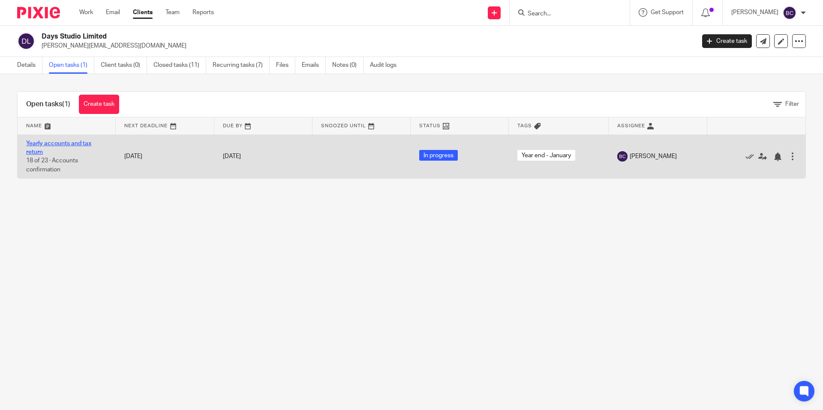
click at [36, 145] on link "Yearly accounts and tax return" at bounding box center [58, 148] width 65 height 15
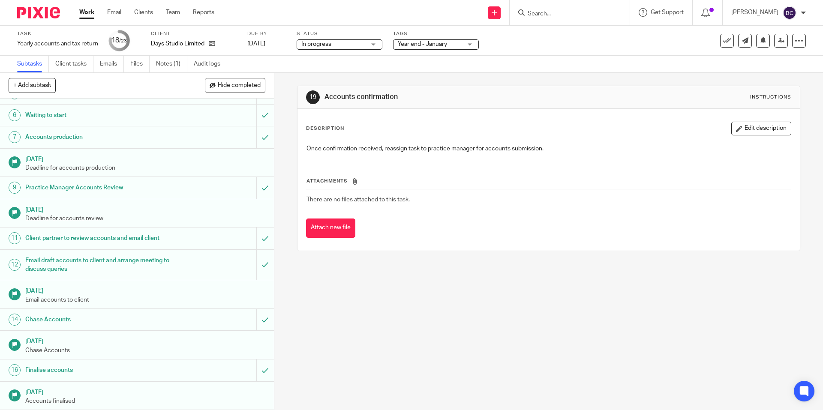
scroll to position [243, 0]
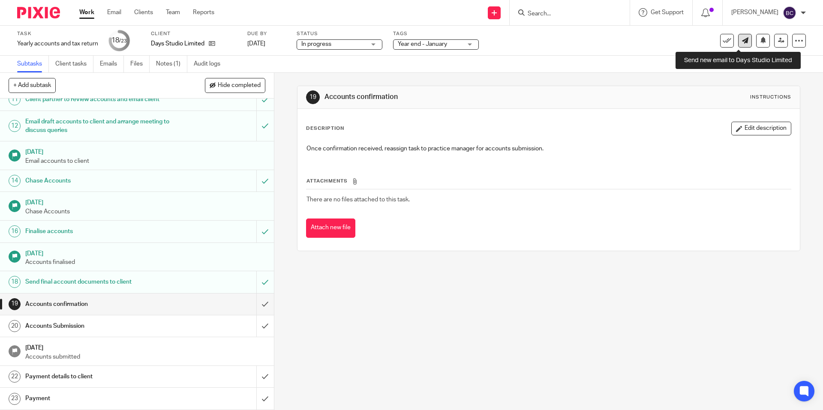
click at [742, 41] on icon at bounding box center [745, 40] width 6 height 6
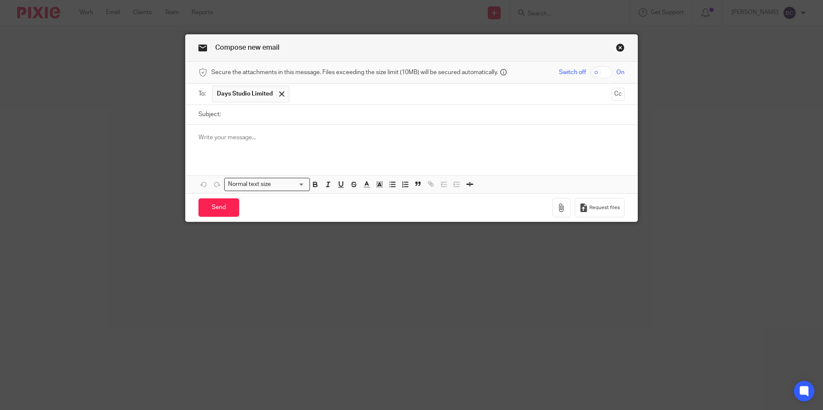
click at [269, 119] on input "Subject:" at bounding box center [425, 114] width 400 height 19
type input "Accounts"
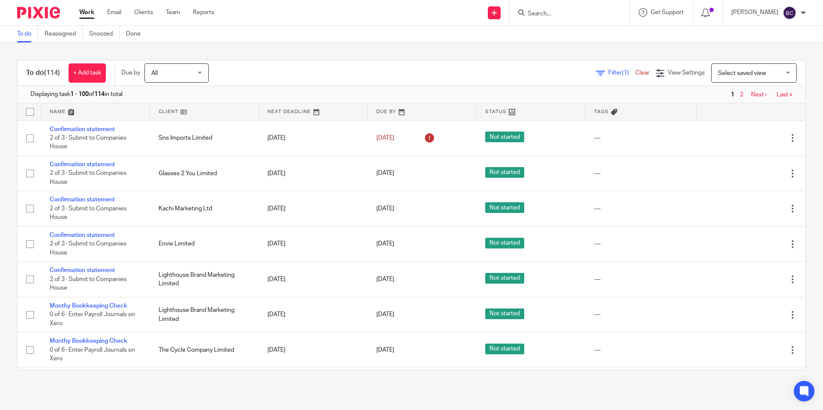
click at [554, 14] on input "Search" at bounding box center [565, 14] width 77 height 8
click at [575, 13] on input "Search" at bounding box center [565, 14] width 77 height 8
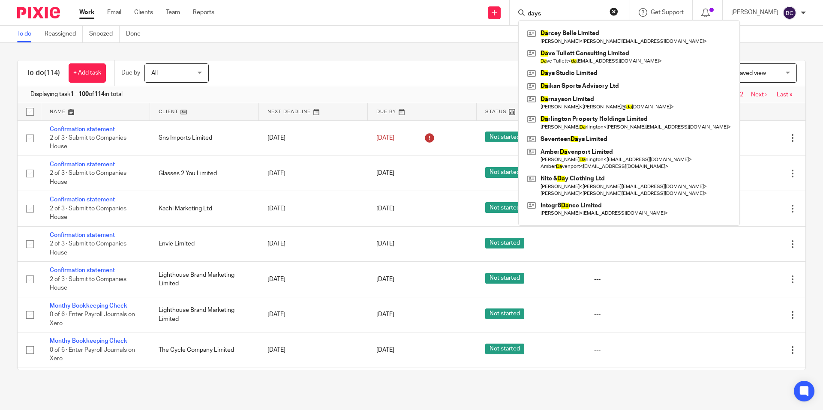
type input "days"
click button "submit" at bounding box center [0, 0] width 0 height 0
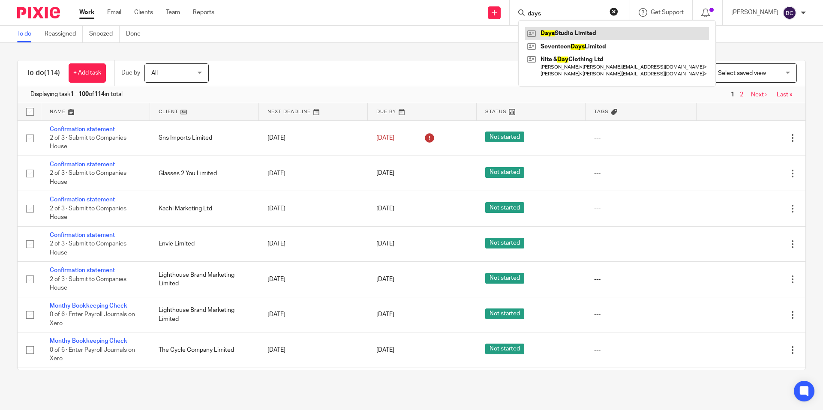
click at [557, 29] on link at bounding box center [617, 33] width 184 height 13
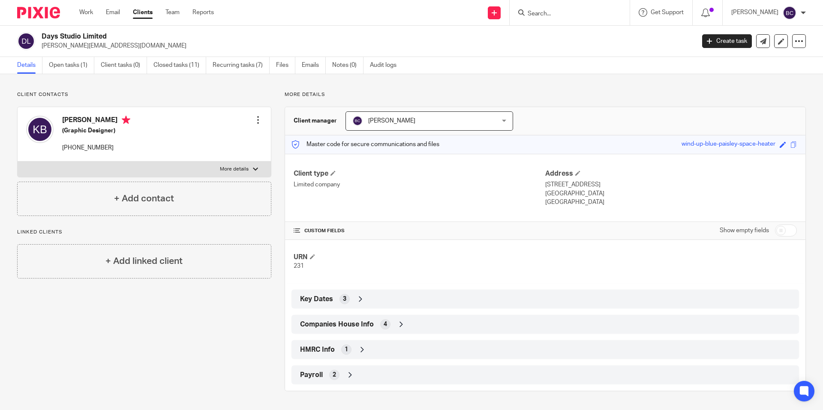
click at [307, 75] on div "Client contacts [PERSON_NAME] (Graphic Designer) [PHONE_NUMBER] Edit contact Cr…" at bounding box center [411, 241] width 823 height 334
click at [310, 66] on link "Emails" at bounding box center [314, 65] width 24 height 17
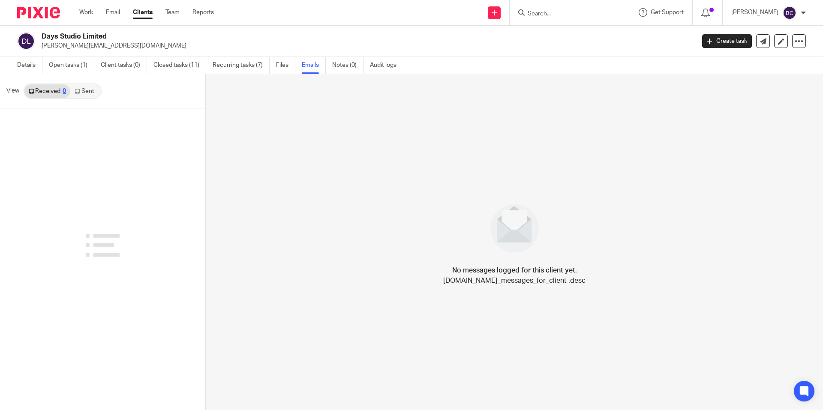
click at [78, 93] on icon at bounding box center [77, 91] width 5 height 5
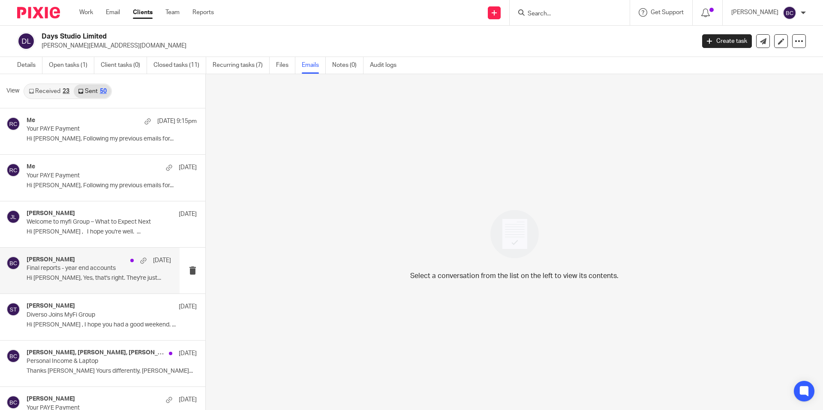
click at [88, 277] on p "Hi [PERSON_NAME], Yes, that's right. They're just..." at bounding box center [99, 278] width 145 height 7
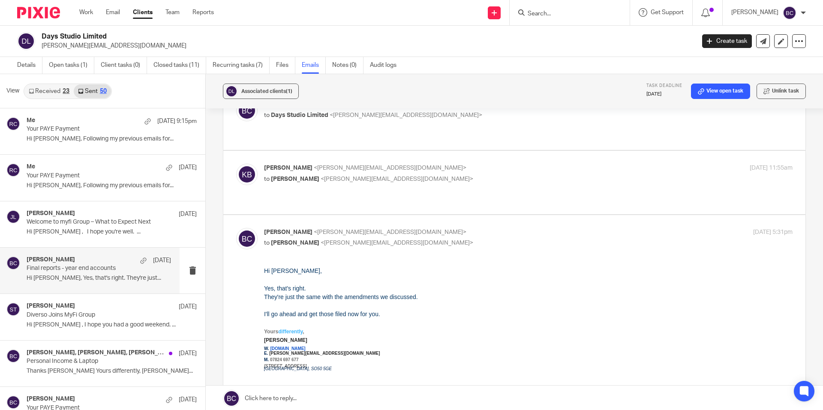
scroll to position [15, 0]
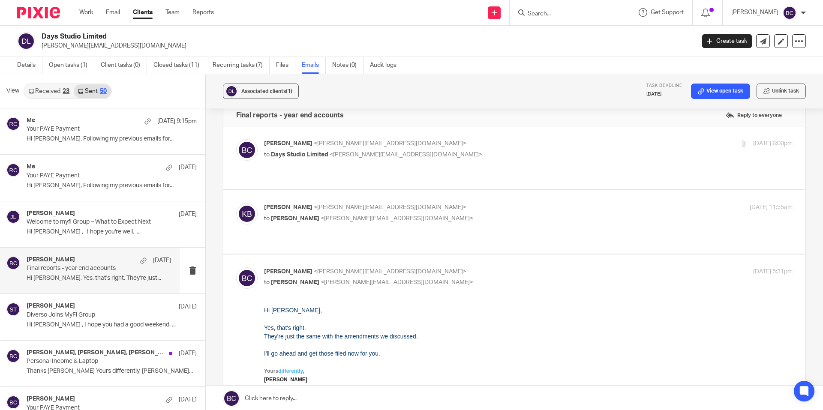
click at [407, 203] on p "[PERSON_NAME] <[PERSON_NAME][EMAIL_ADDRESS][DOMAIN_NAME]>" at bounding box center [440, 207] width 352 height 9
checkbox input "true"
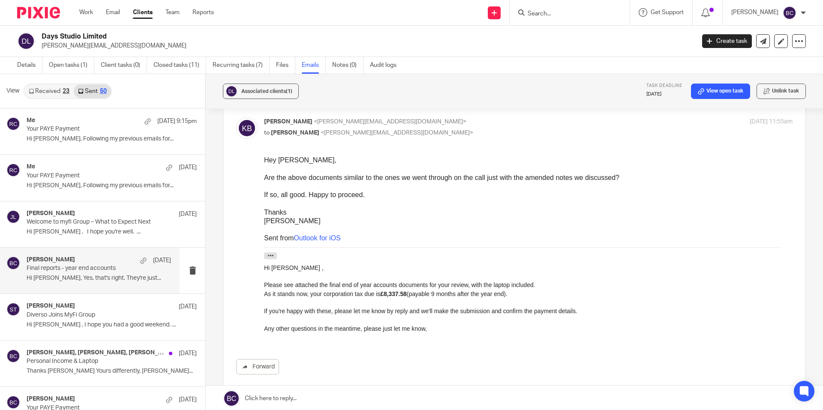
scroll to position [144, 0]
